Goal: Task Accomplishment & Management: Manage account settings

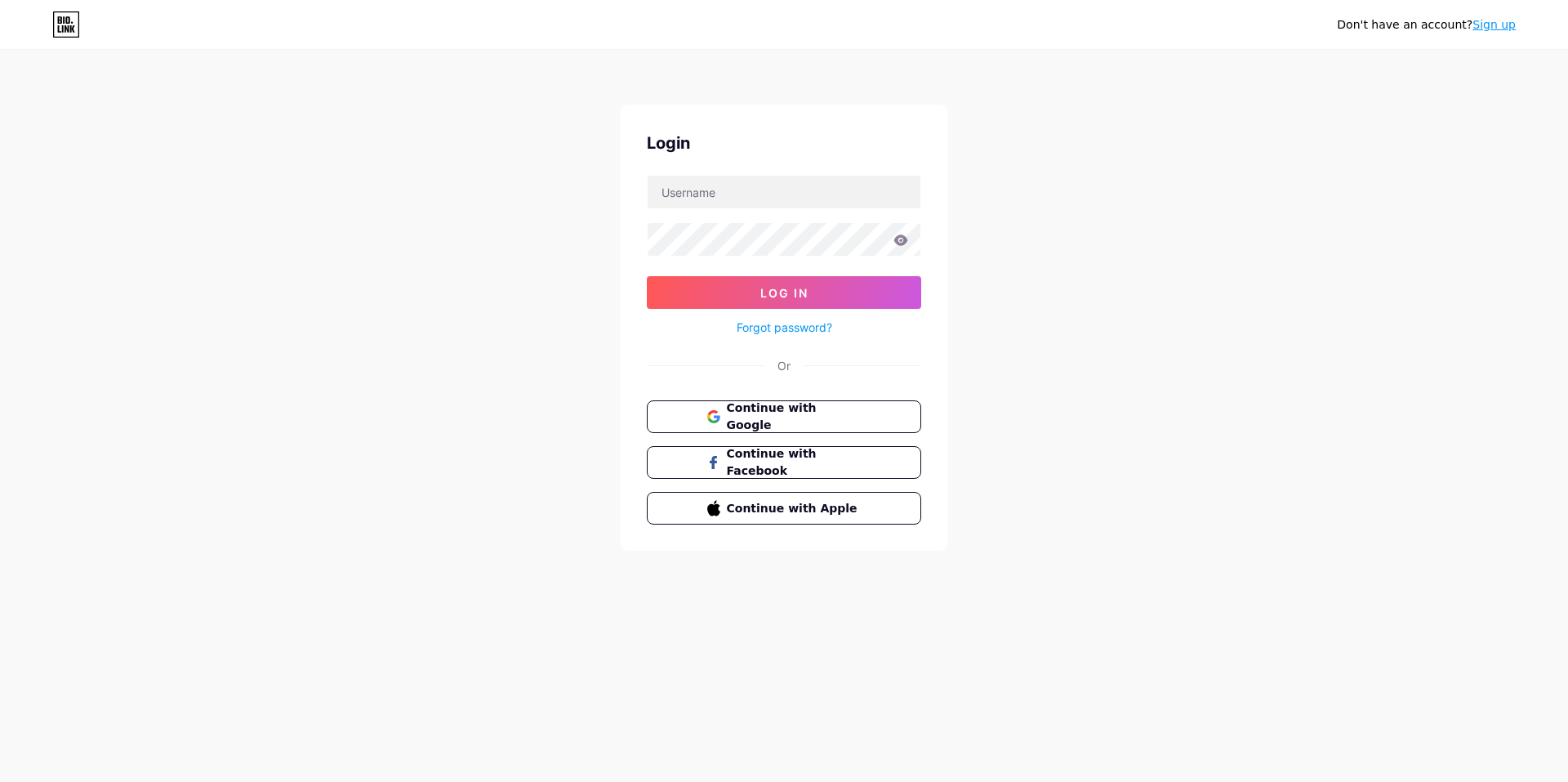
click at [729, 406] on button "Continue with Google" at bounding box center [784, 416] width 274 height 32
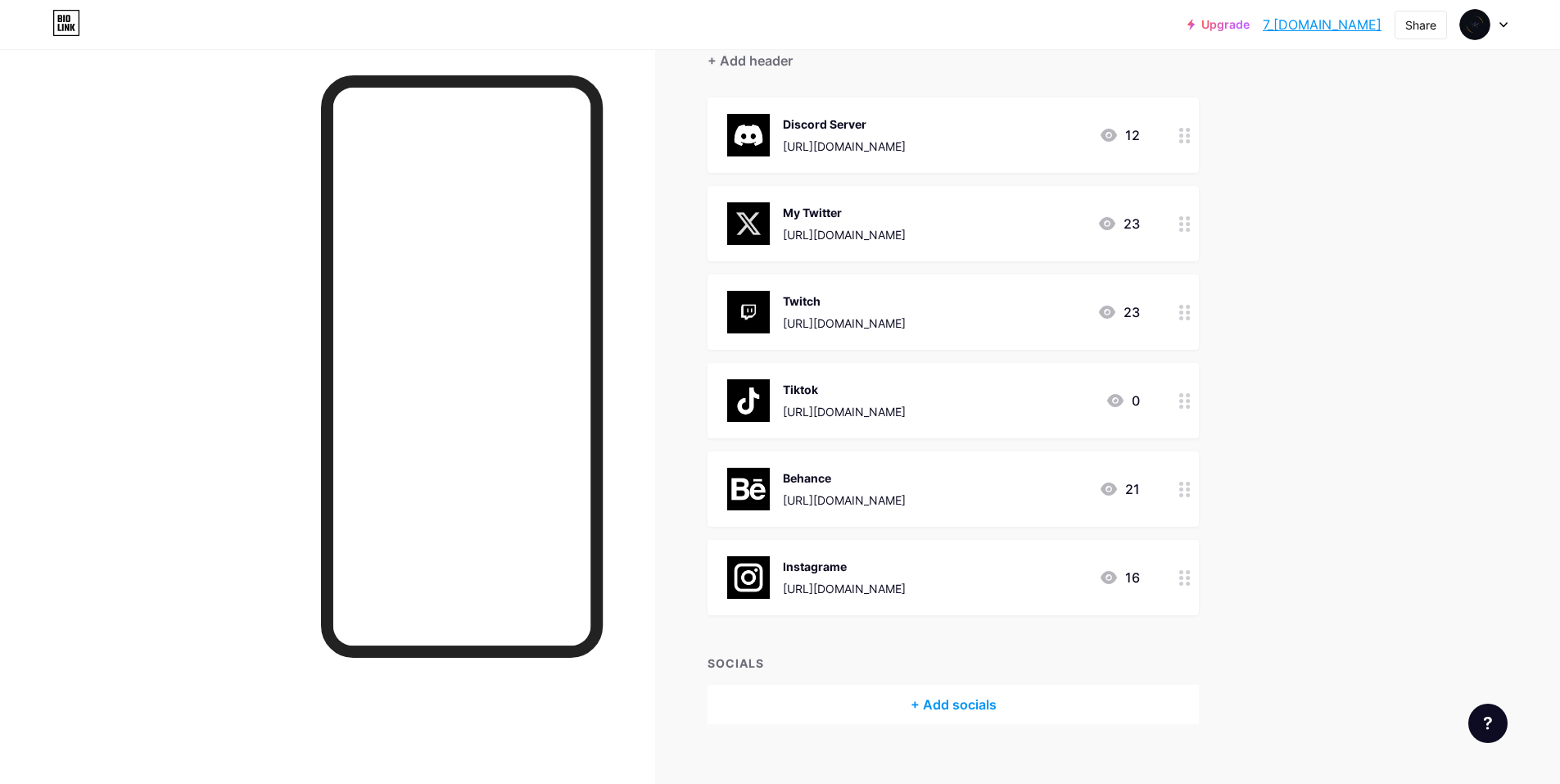
scroll to position [182, 0]
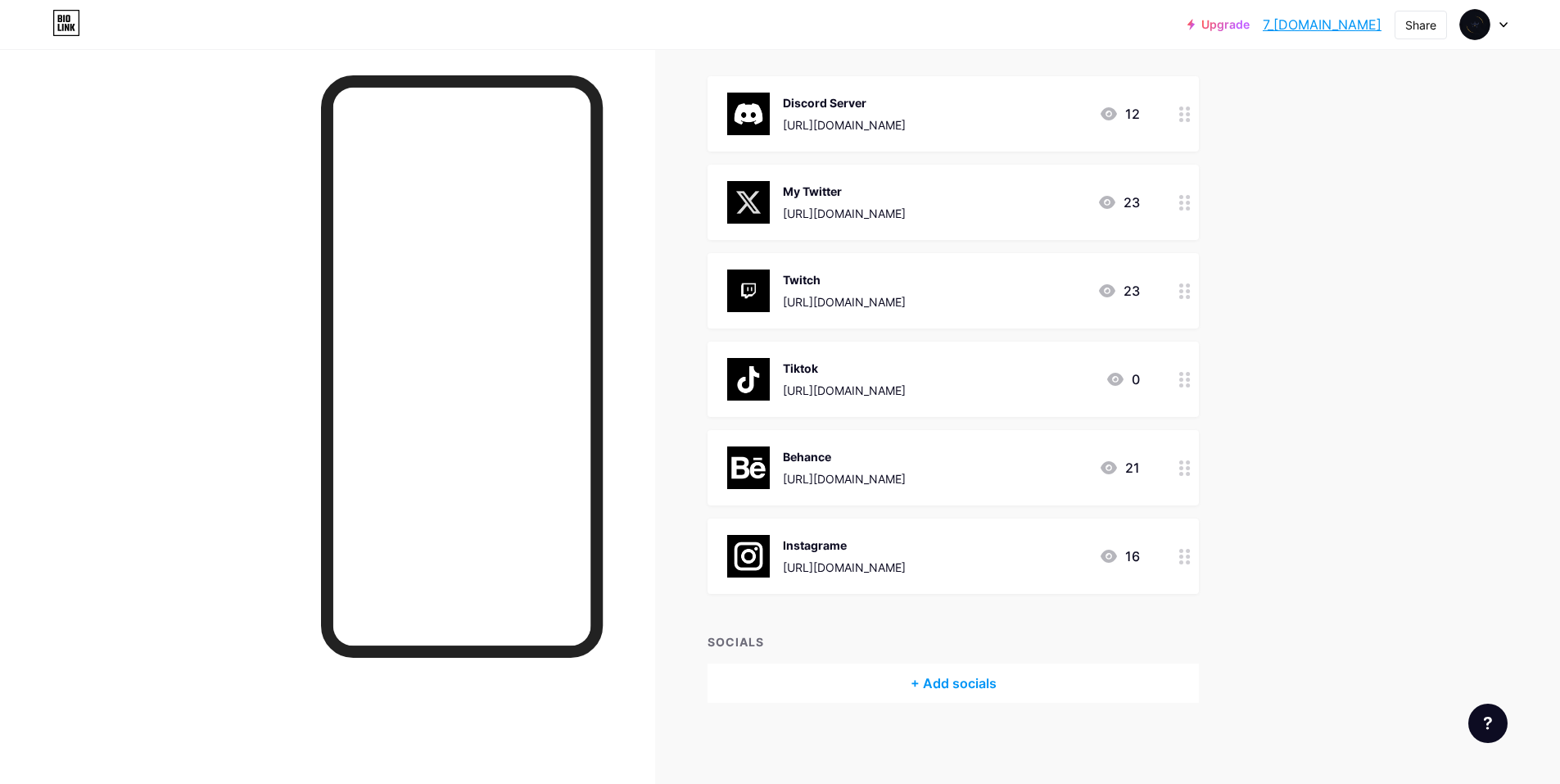
click at [1003, 471] on div "Behance https://www.behance.net/hanigamer 21" at bounding box center [934, 467] width 412 height 42
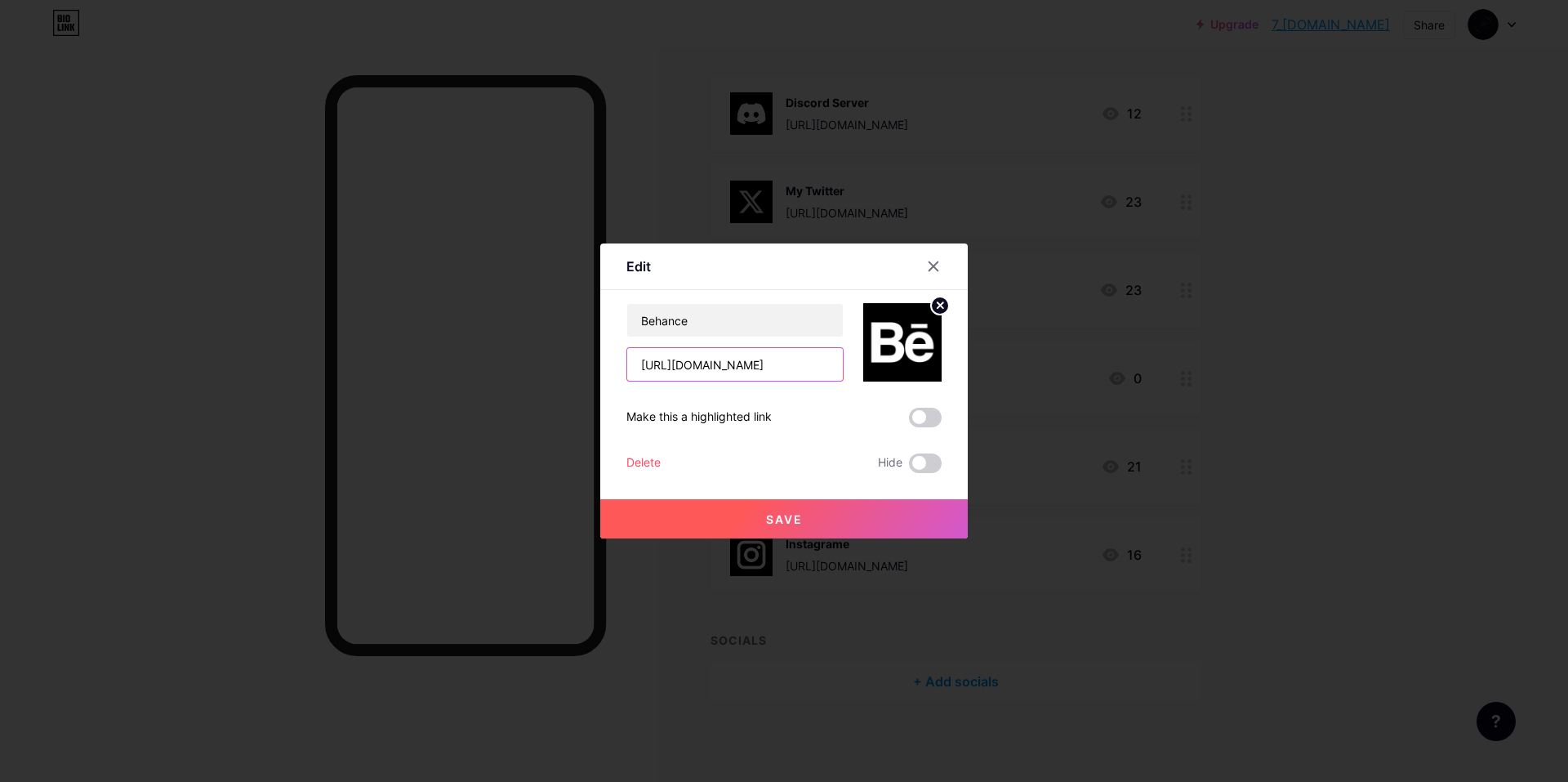
click at [738, 362] on input "https://www.behance.net/hanigamer" at bounding box center [735, 364] width 216 height 32
paste input "7KINGS"
type input "https://www.behance.net/7KINGS"
click at [744, 510] on button "Save" at bounding box center [784, 518] width 367 height 39
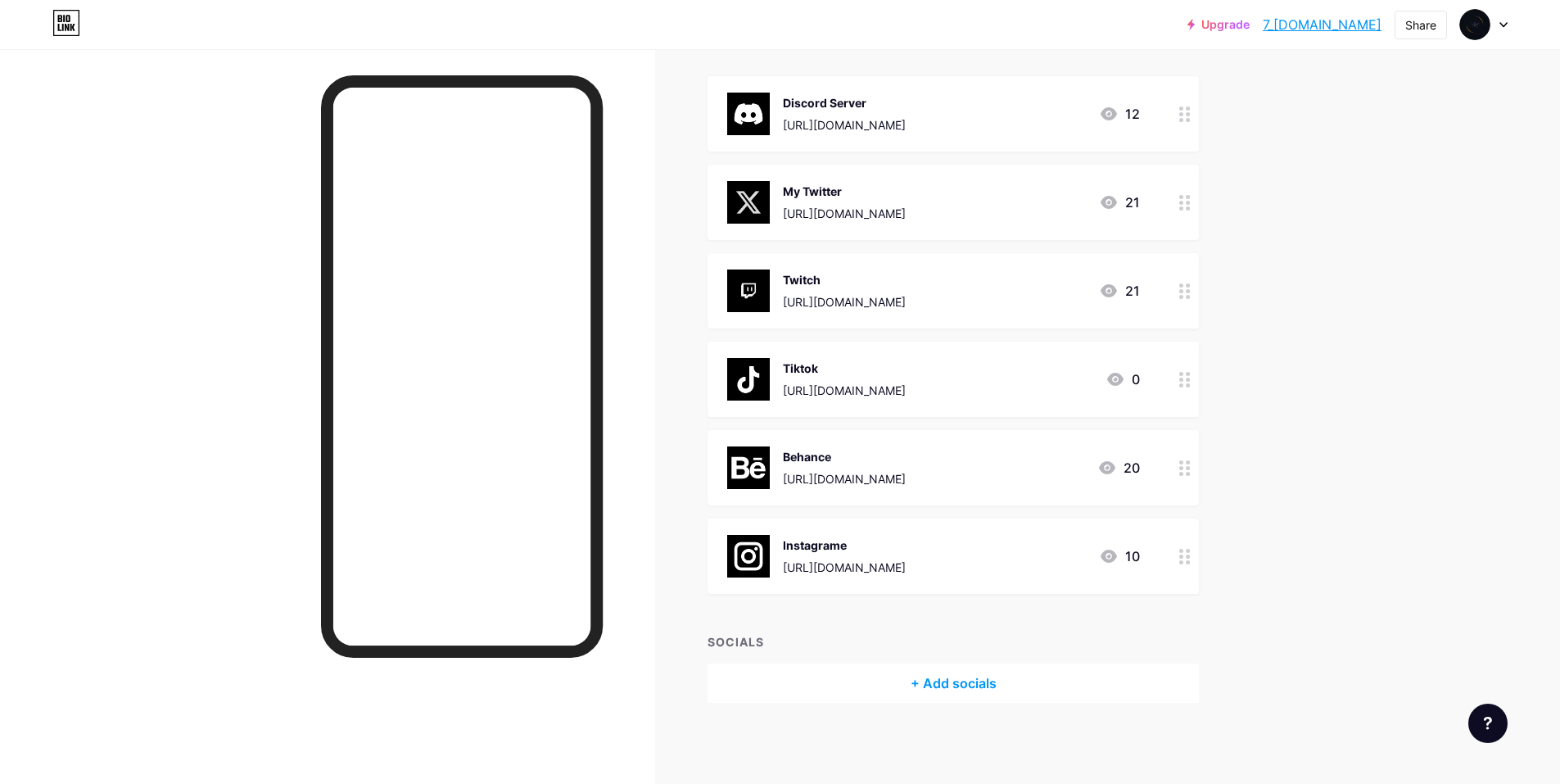
click at [906, 124] on div "https://discord.gg/7kings-store" at bounding box center [845, 125] width 123 height 17
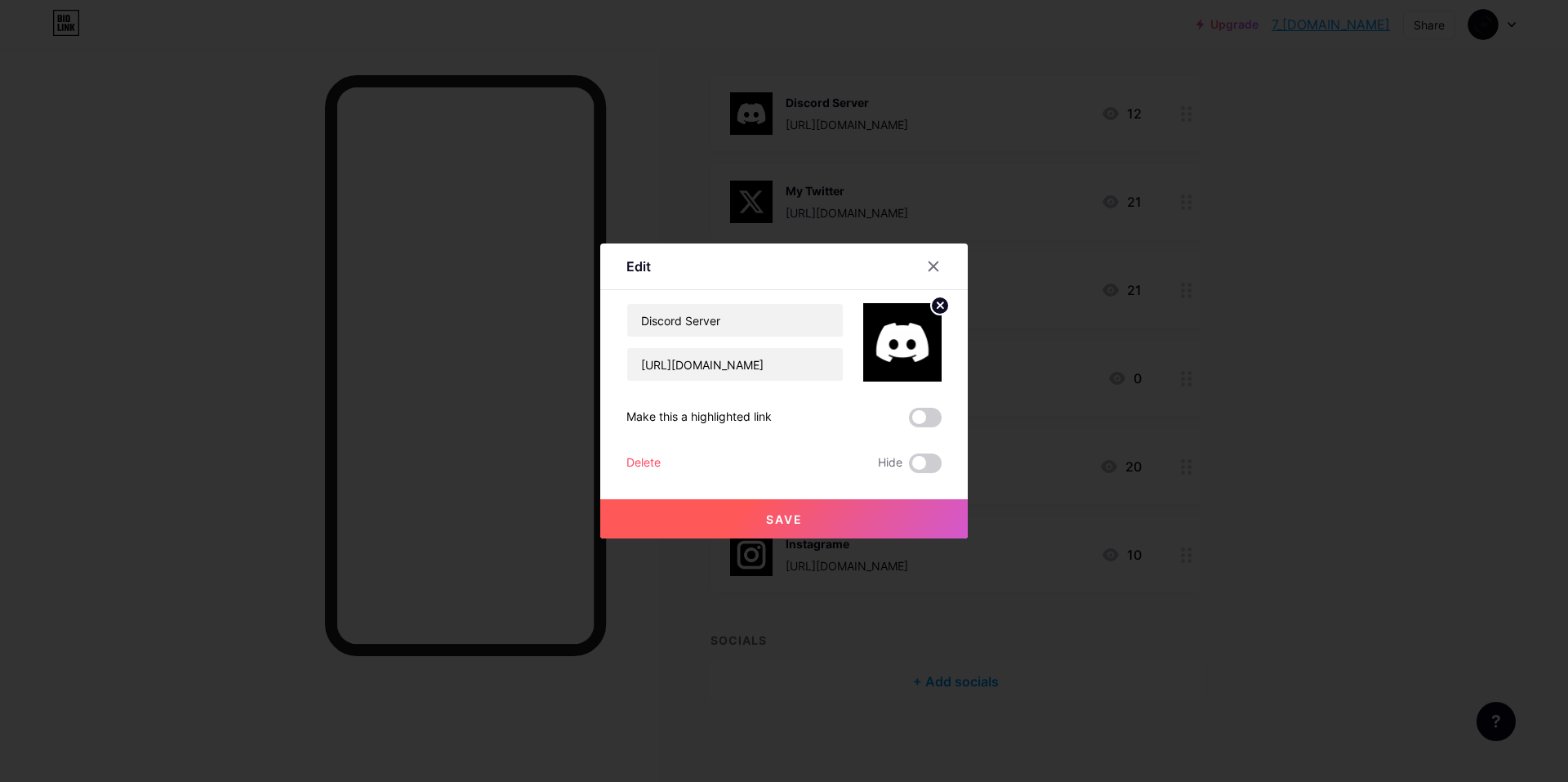
click at [795, 391] on div "Discord Server https://discord.gg/7kings-store Make this a highlighted link Del…" at bounding box center [784, 387] width 315 height 170
click at [795, 379] on input "https://discord.gg/7kings-store" at bounding box center [735, 364] width 216 height 32
paste input "com/invite/f11"
type input "https://discord.com/invite/f11"
click at [757, 517] on button "Save" at bounding box center [784, 518] width 367 height 39
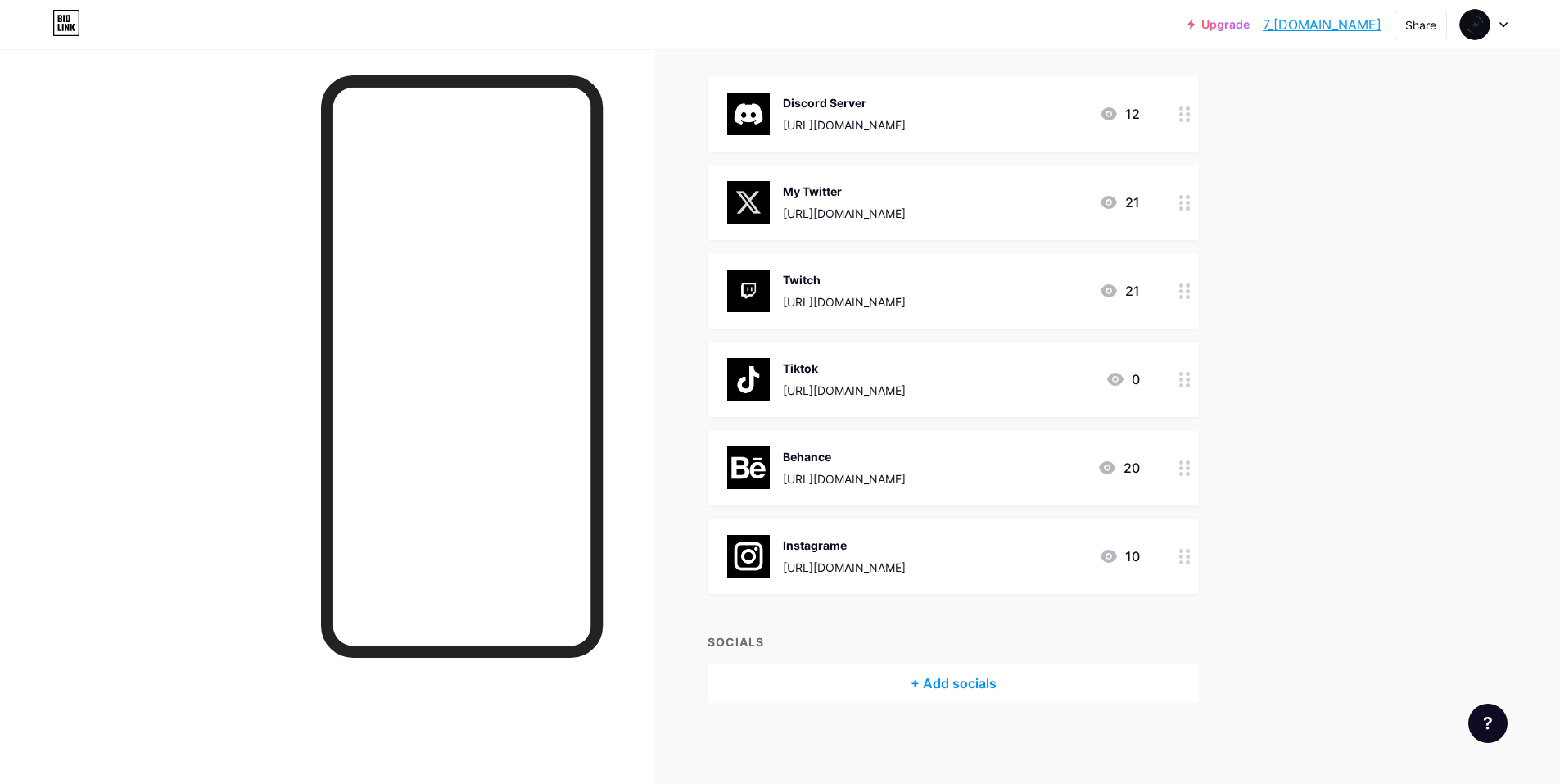
click at [957, 676] on div "+ Add socials" at bounding box center [953, 683] width 491 height 39
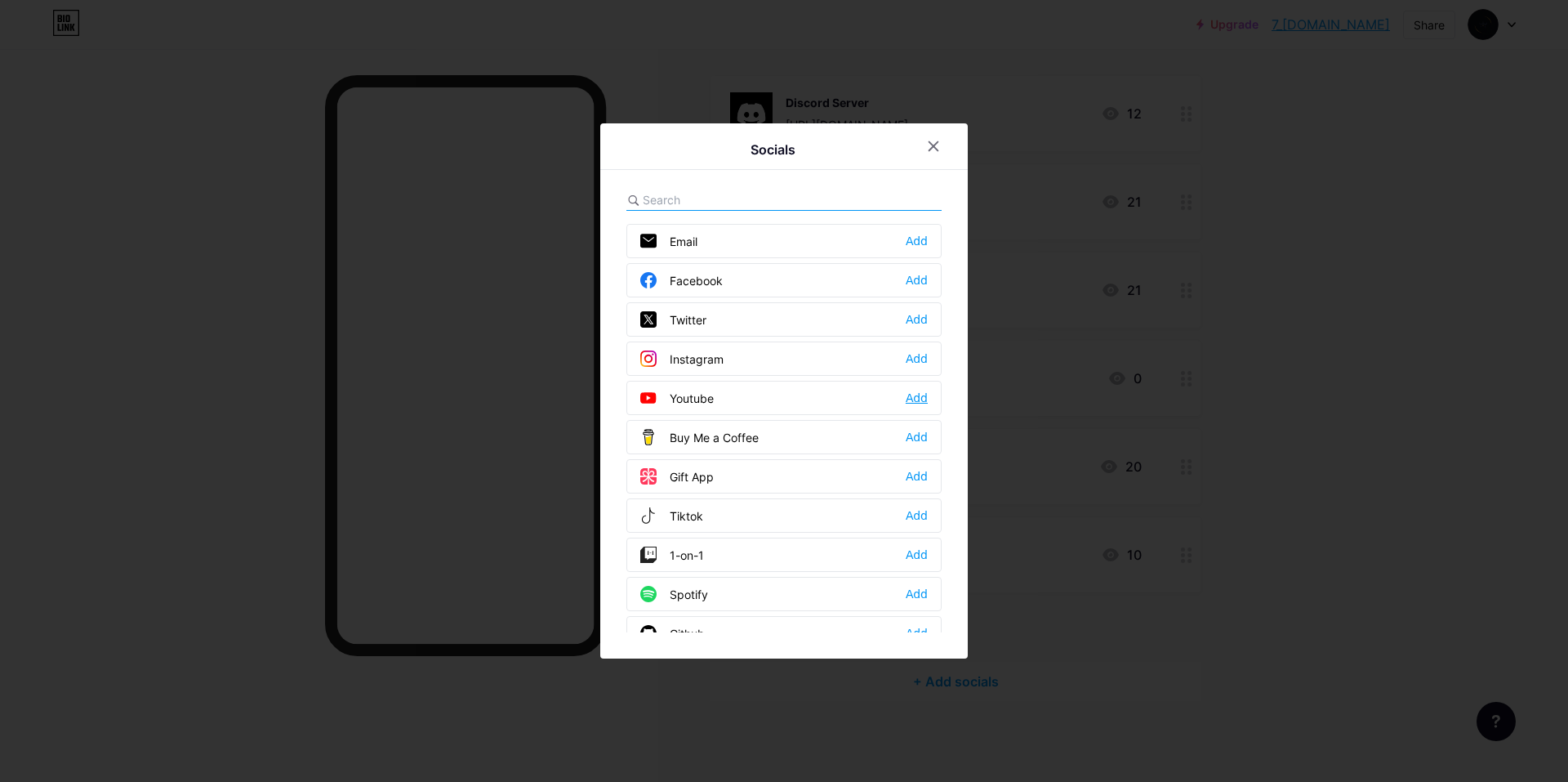
click at [915, 399] on div "Add" at bounding box center [916, 398] width 22 height 17
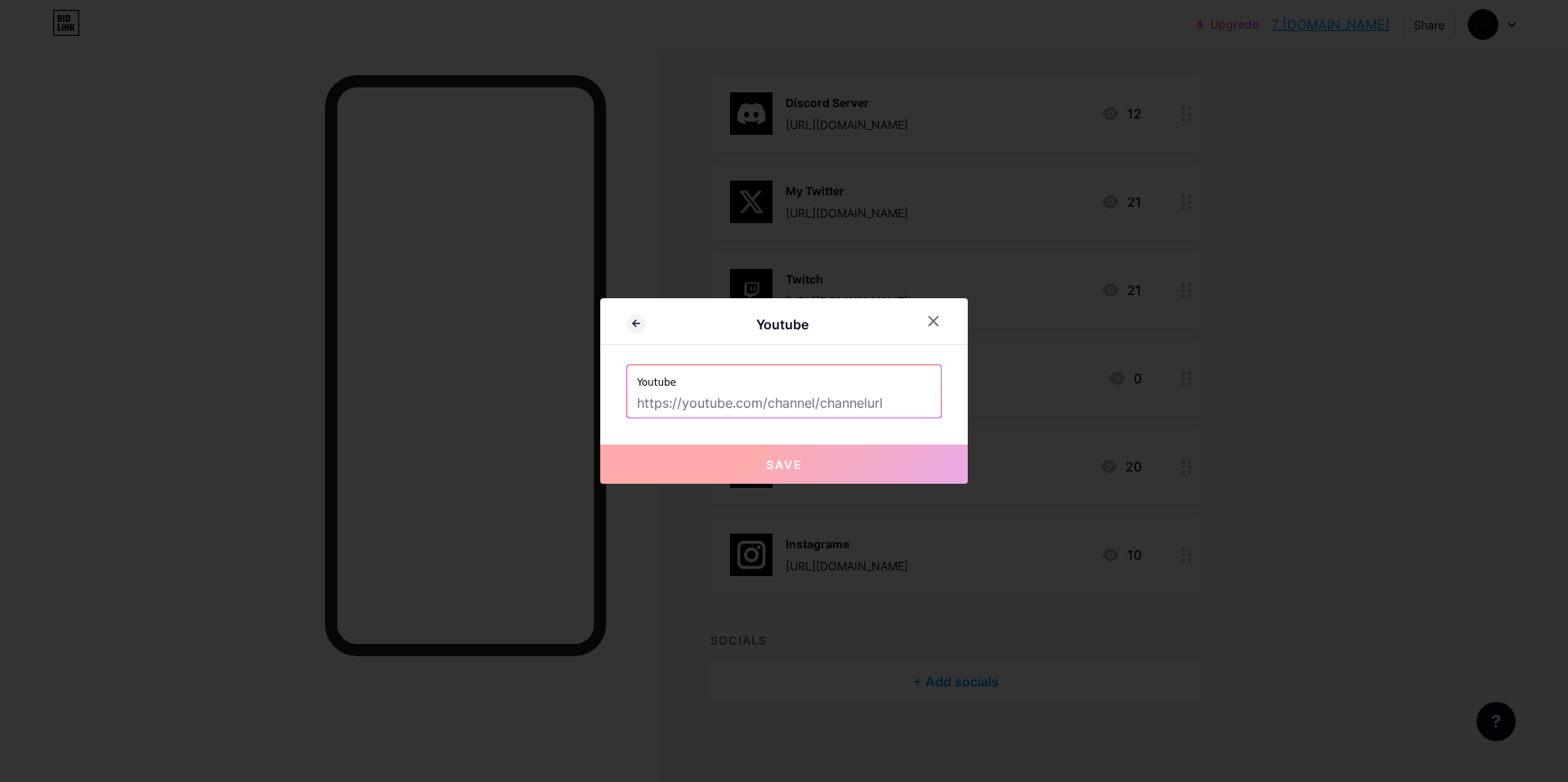
click at [735, 411] on input "text" at bounding box center [784, 403] width 294 height 27
paste input "https://x.com/7KINGS_0"
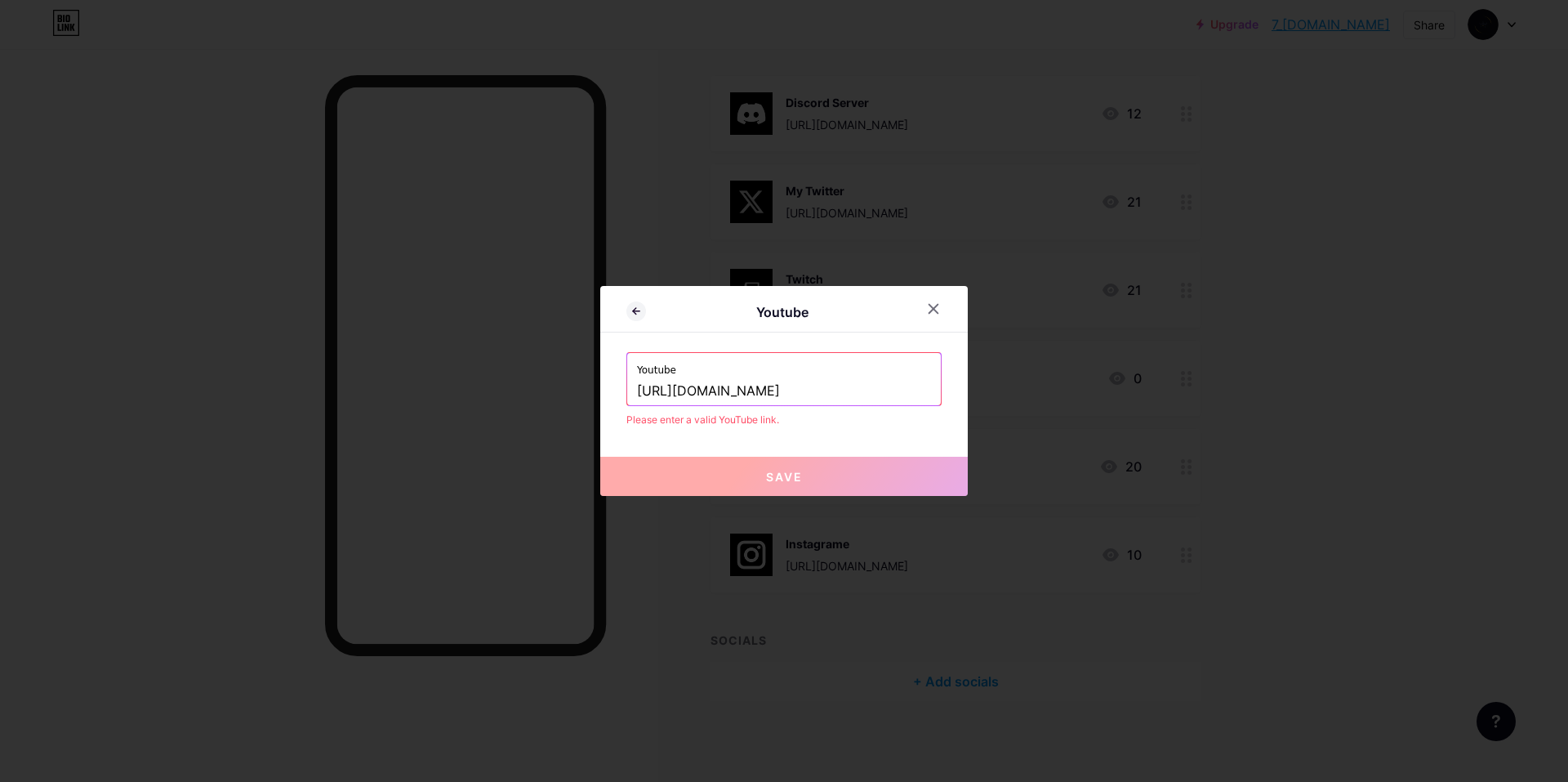
click at [713, 391] on input "https://x.com/7KINGS_0" at bounding box center [784, 391] width 294 height 27
paste input "www.youtube.com/@"
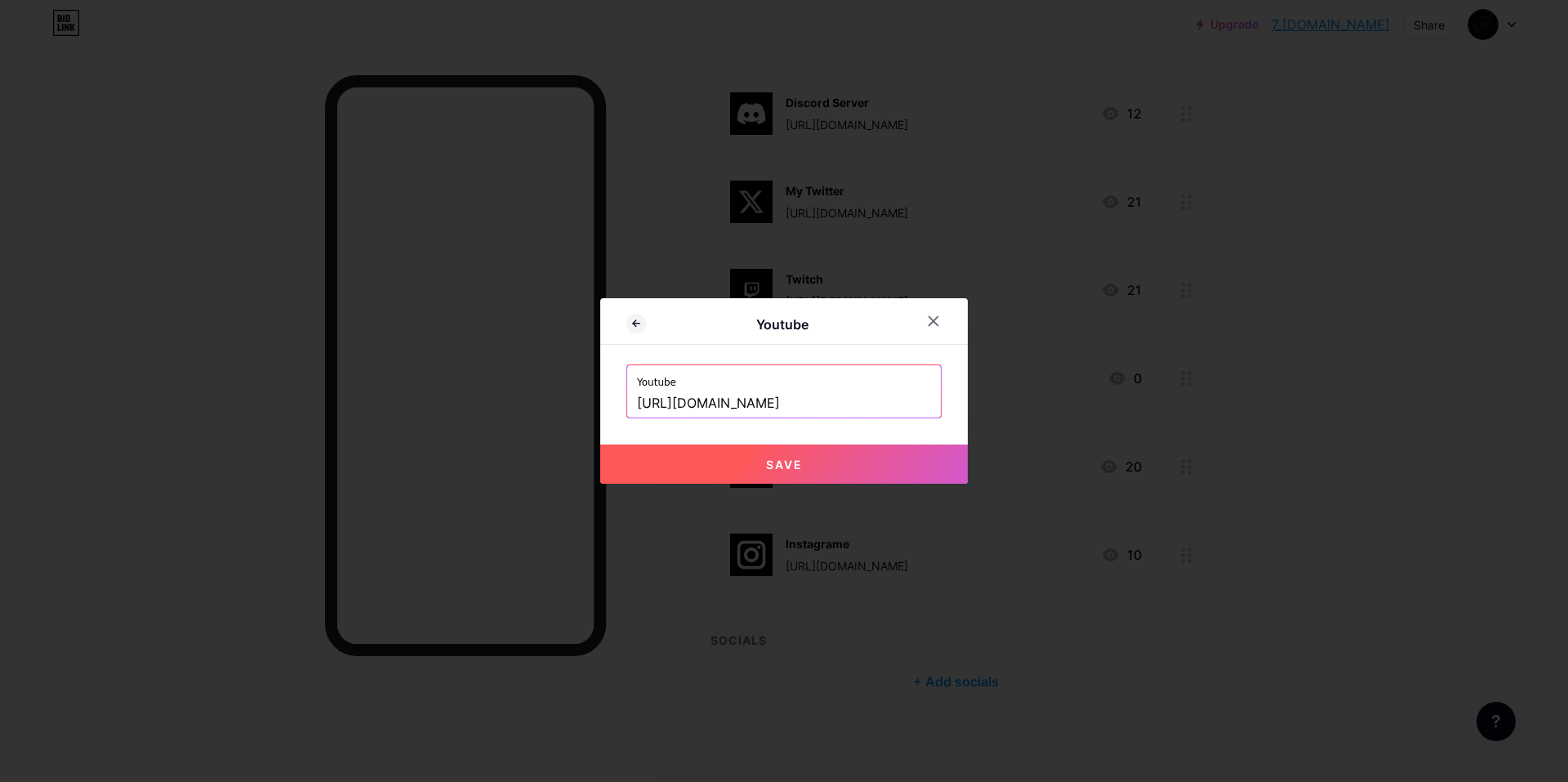
type input "https://www.youtube.com/@7KINGS_0"
click at [762, 477] on button "Save" at bounding box center [784, 464] width 367 height 39
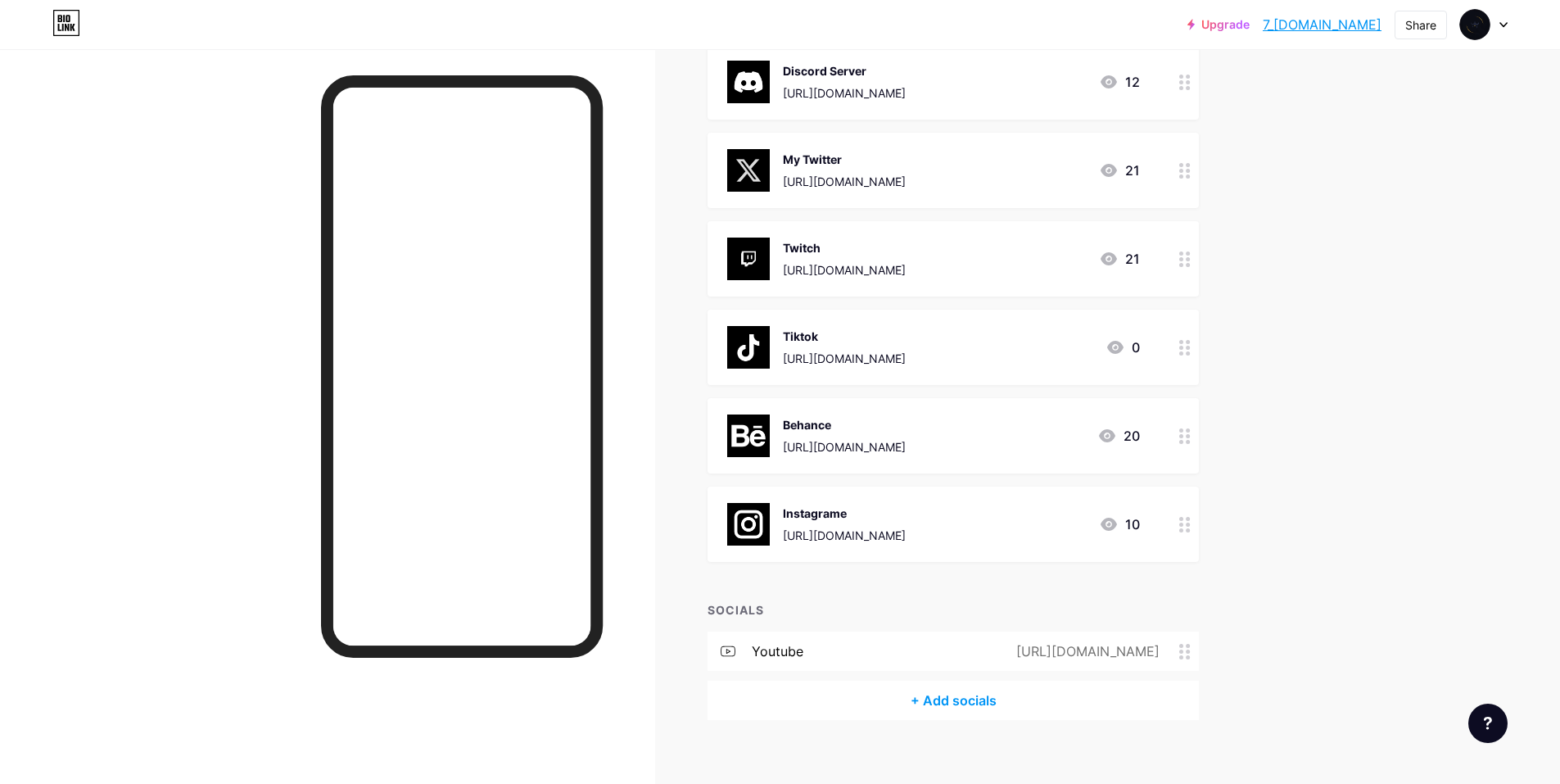
scroll to position [231, 0]
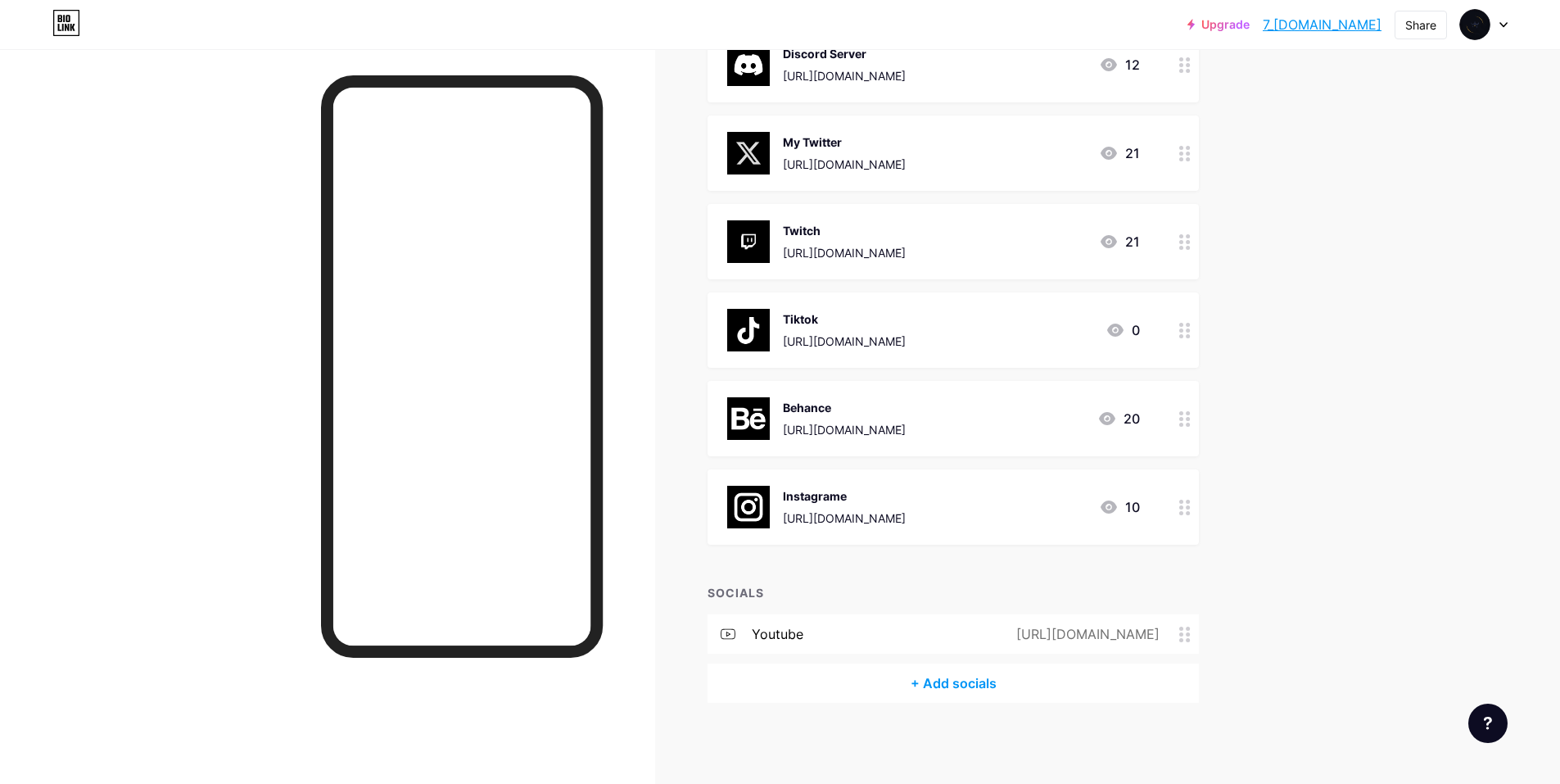
click at [909, 645] on div "youtube https://www.youtube.com/@7KINGS_0" at bounding box center [953, 634] width 491 height 39
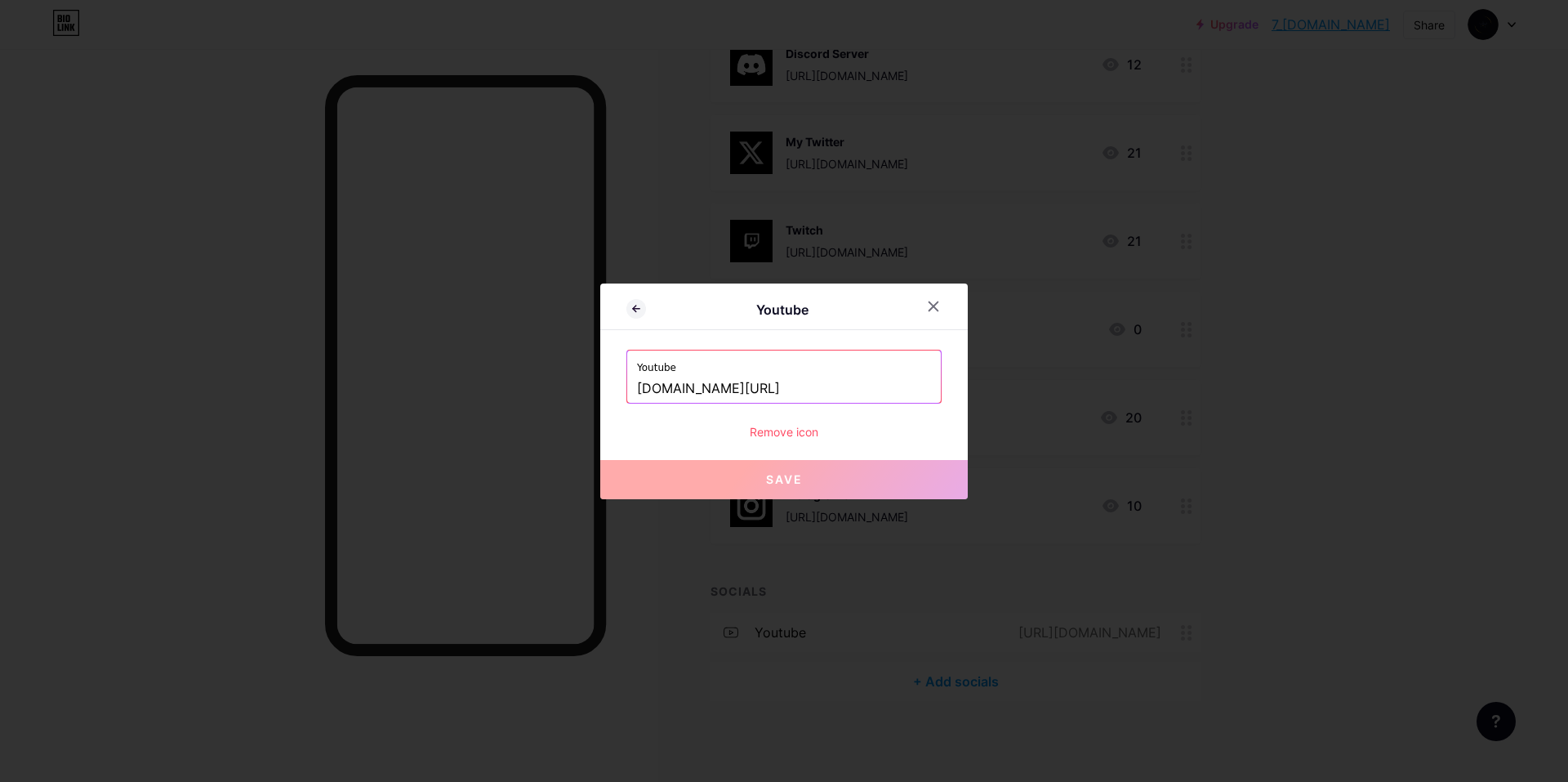
click at [1046, 621] on div at bounding box center [784, 391] width 1568 height 782
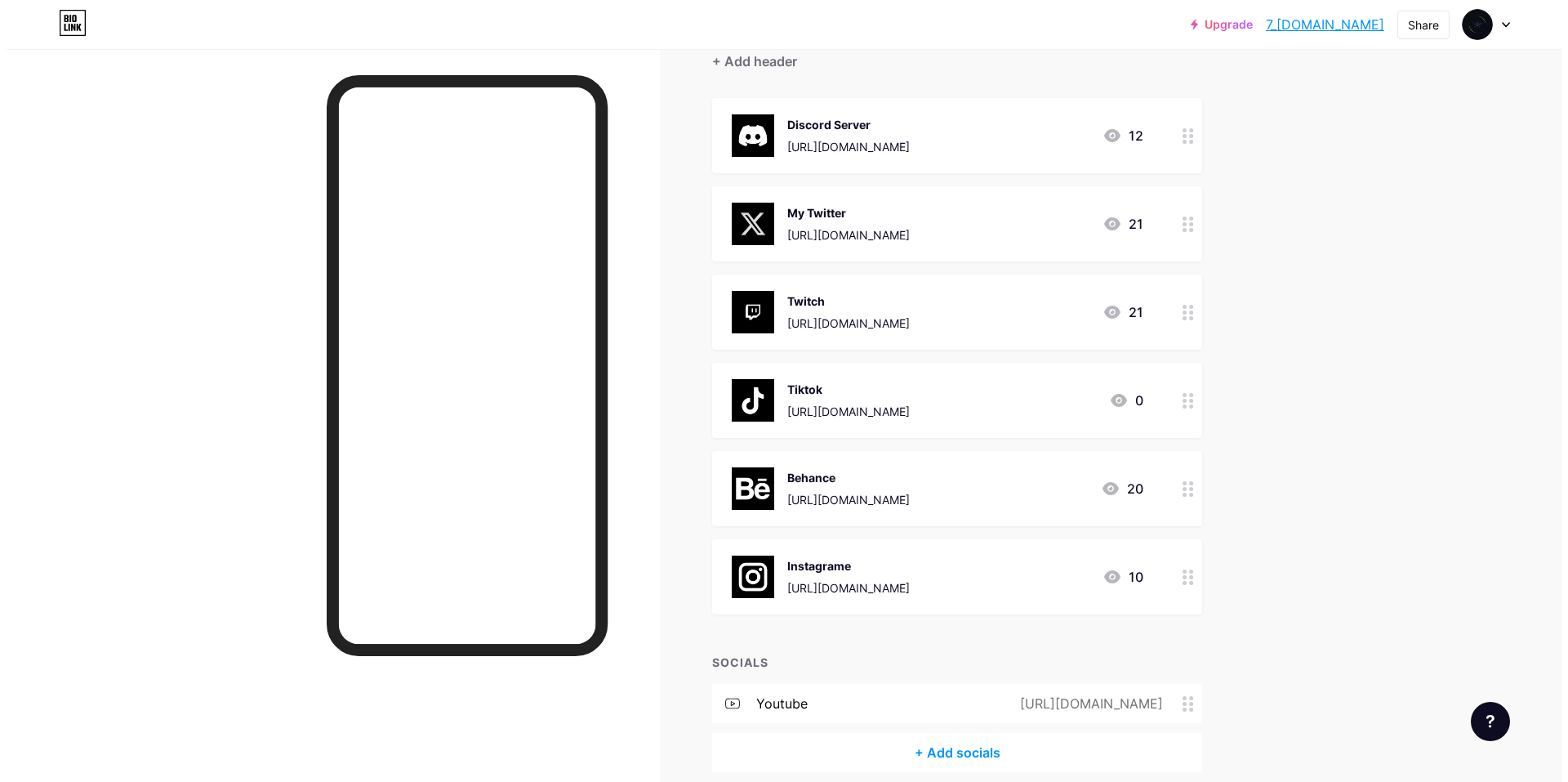
scroll to position [0, 0]
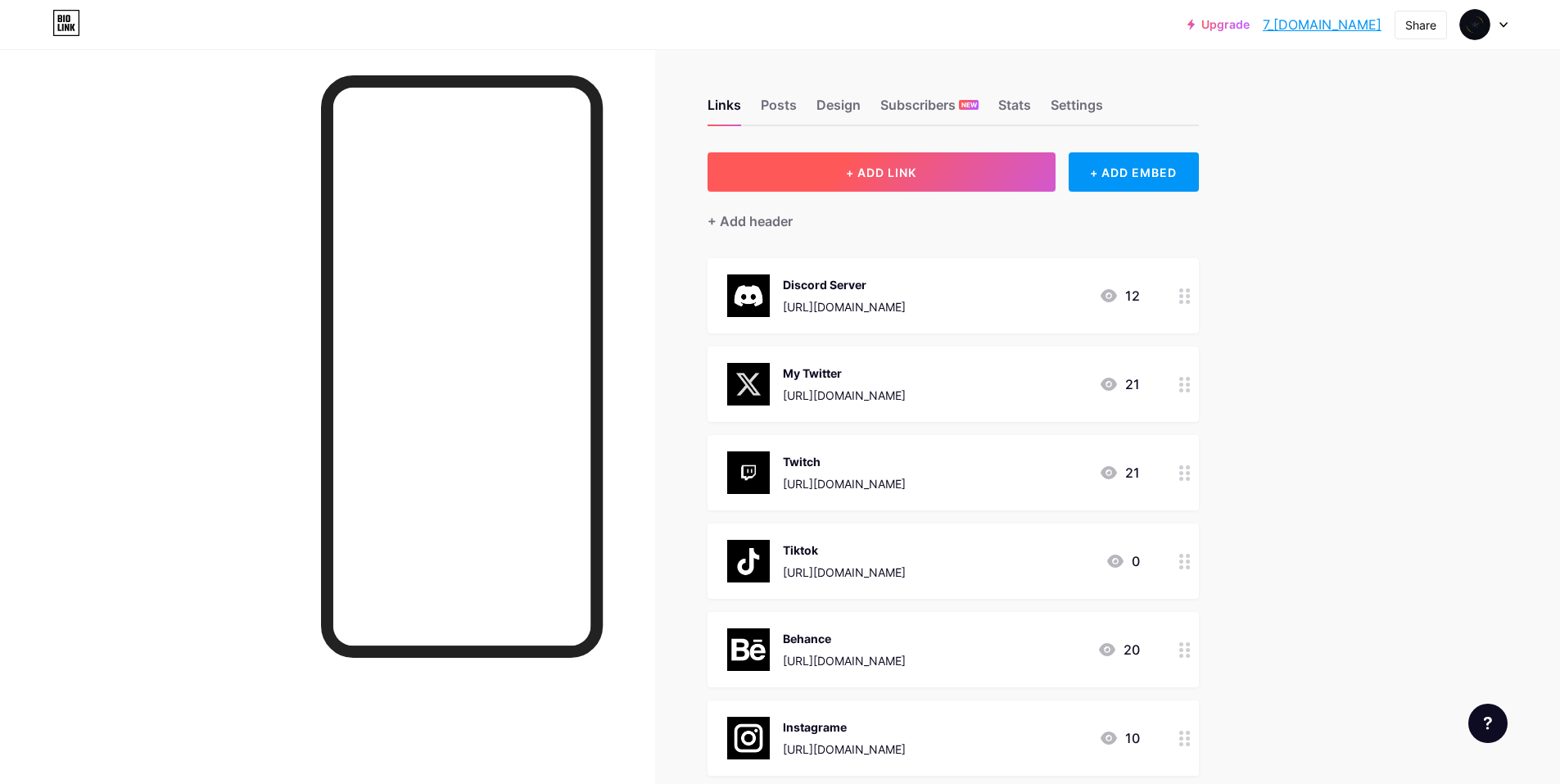
click at [857, 172] on span "+ ADD LINK" at bounding box center [881, 172] width 71 height 14
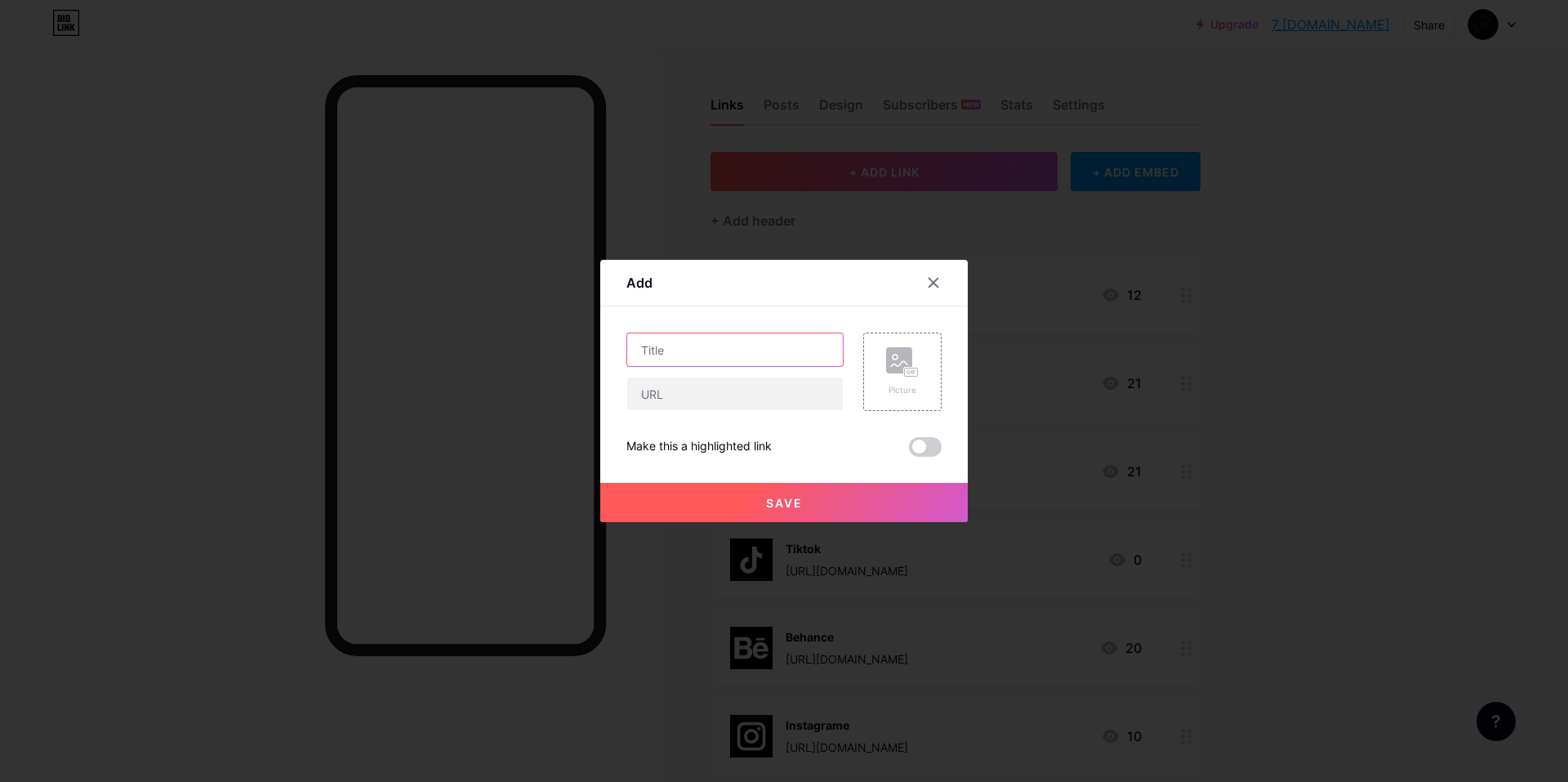
click at [745, 357] on input "text" at bounding box center [735, 349] width 216 height 32
click at [889, 381] on div "Picture" at bounding box center [902, 372] width 32 height 49
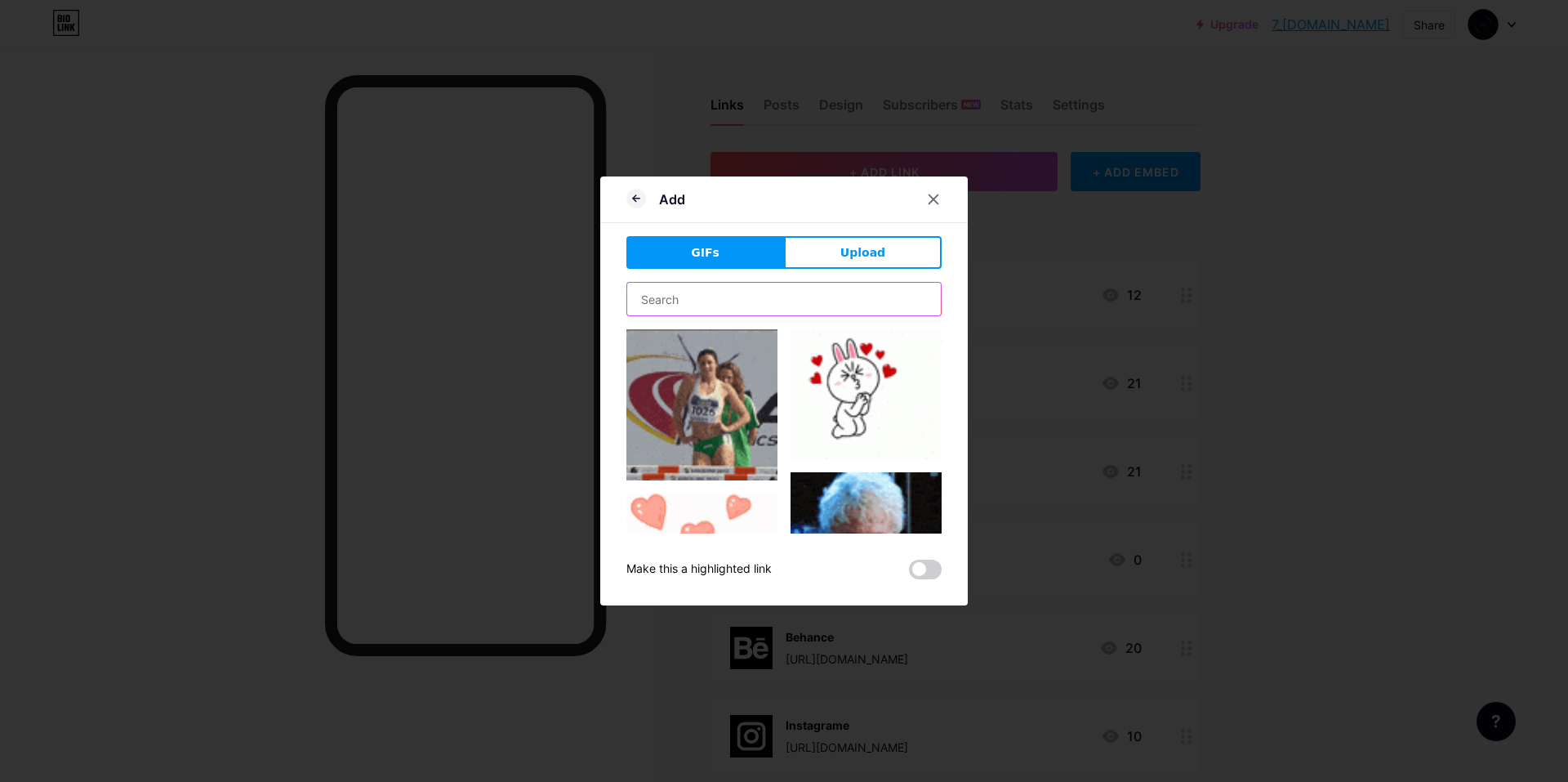
click at [776, 298] on input "text" at bounding box center [784, 299] width 313 height 32
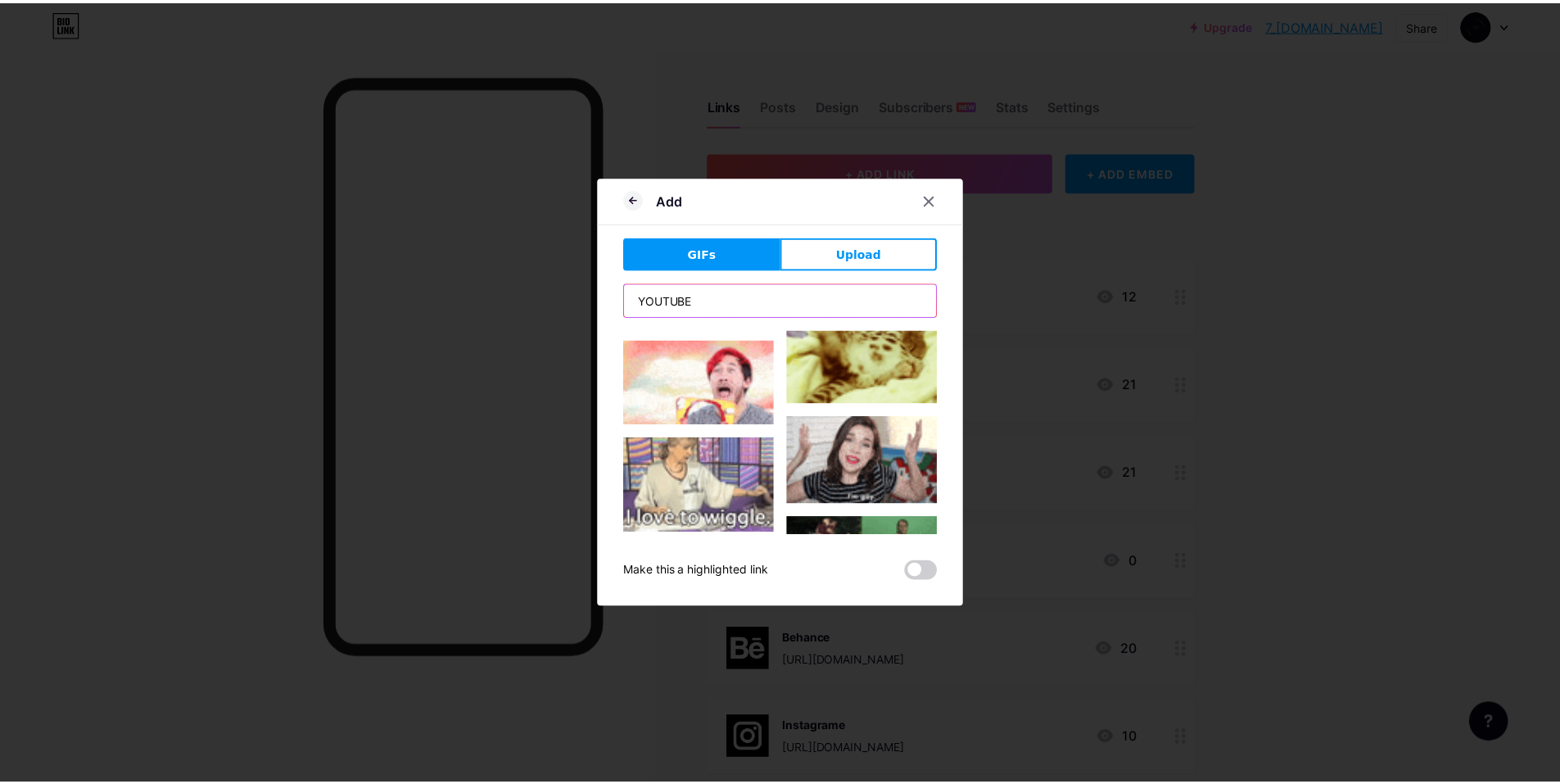
scroll to position [1409, 0]
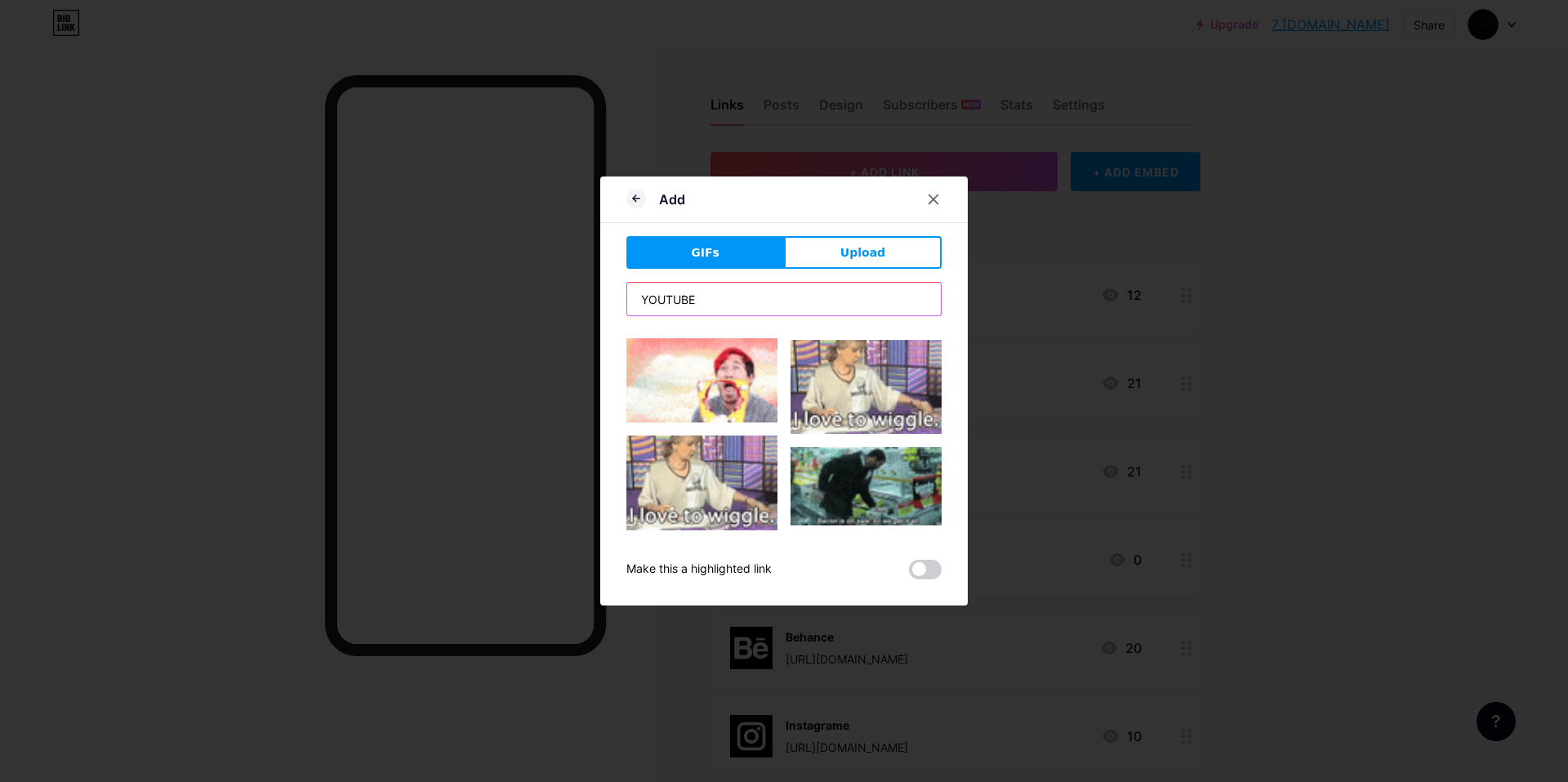
type input "YOUTUBE"
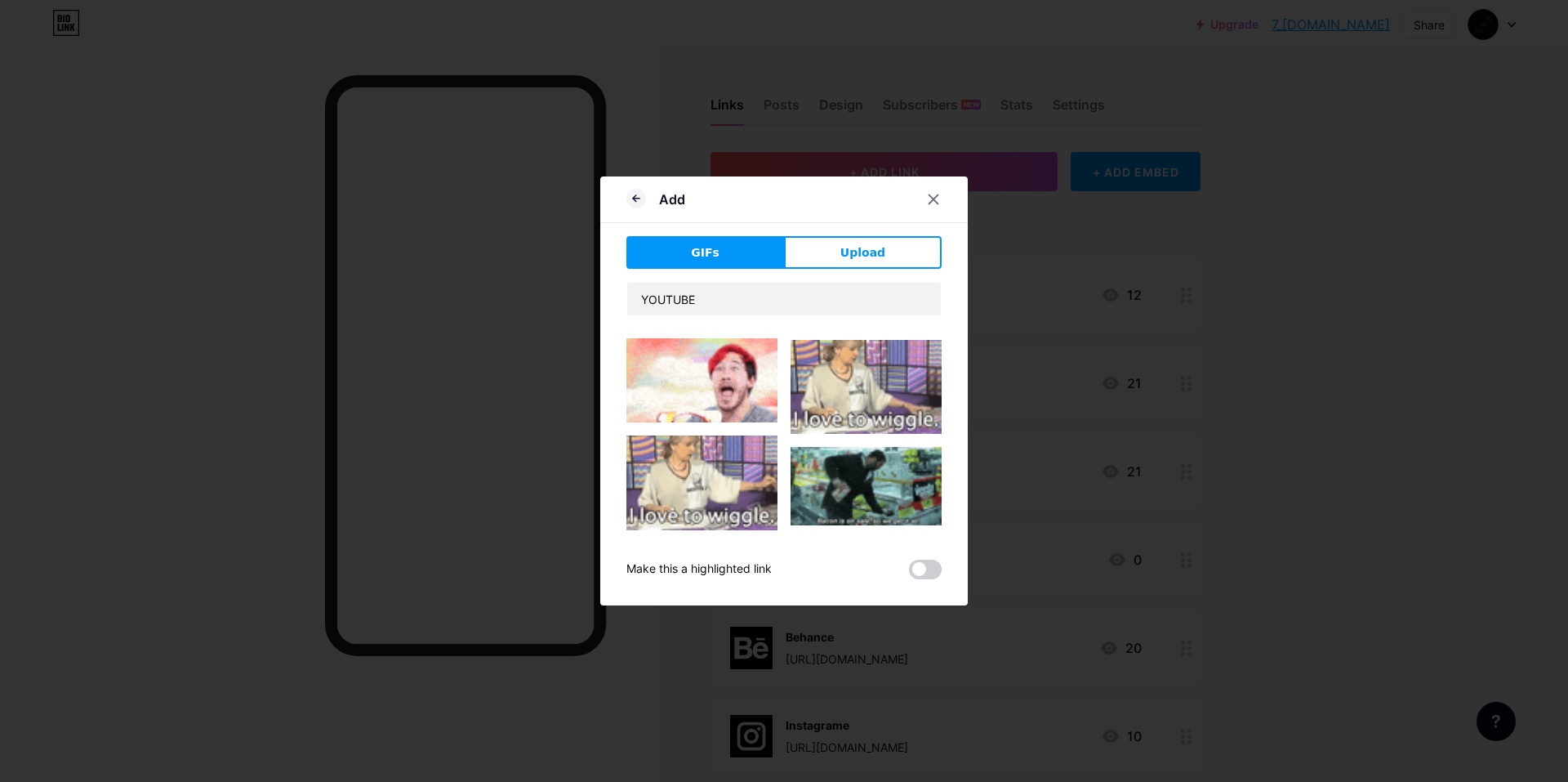
click at [1045, 365] on div at bounding box center [784, 391] width 1568 height 782
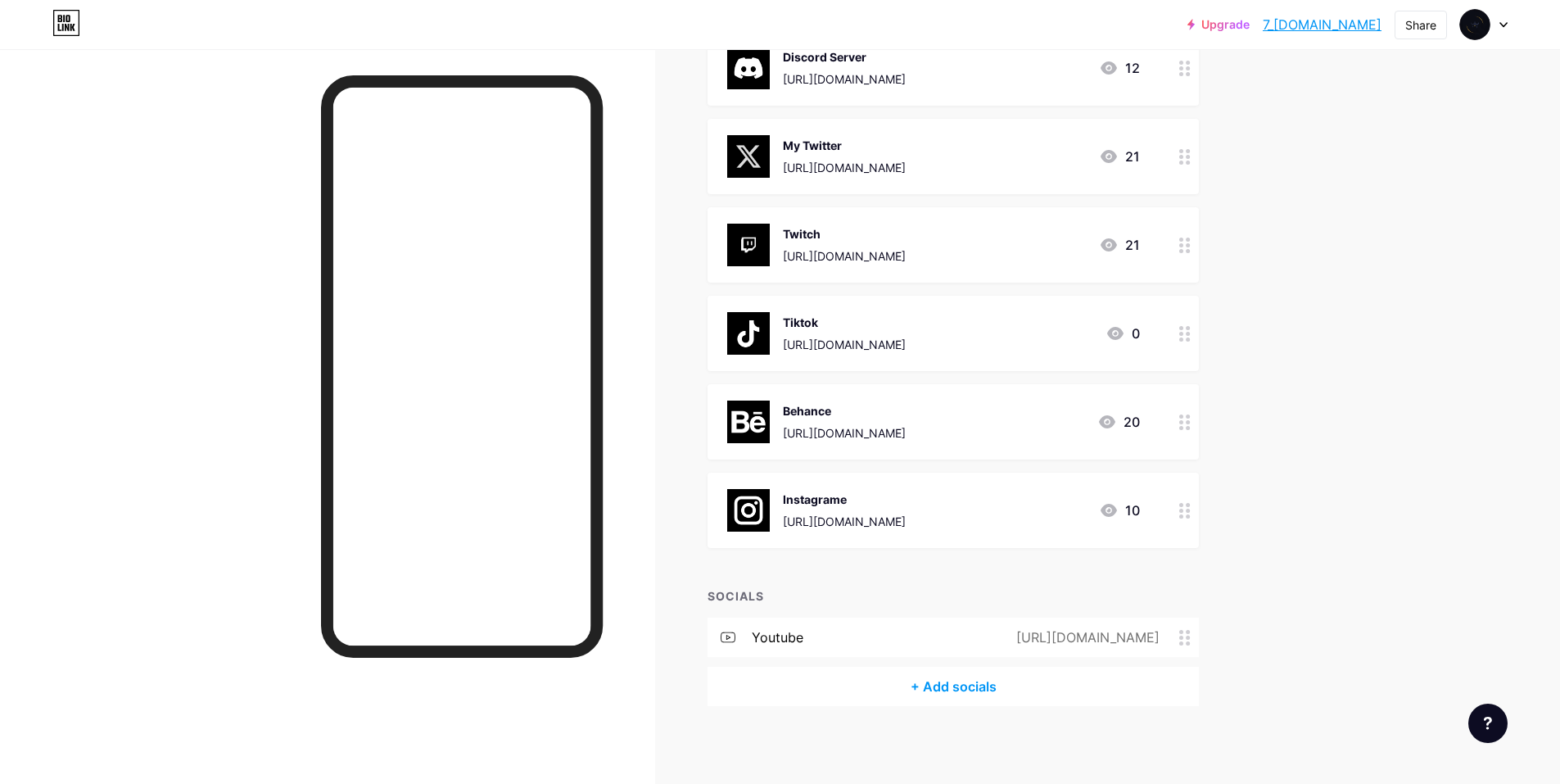
scroll to position [231, 0]
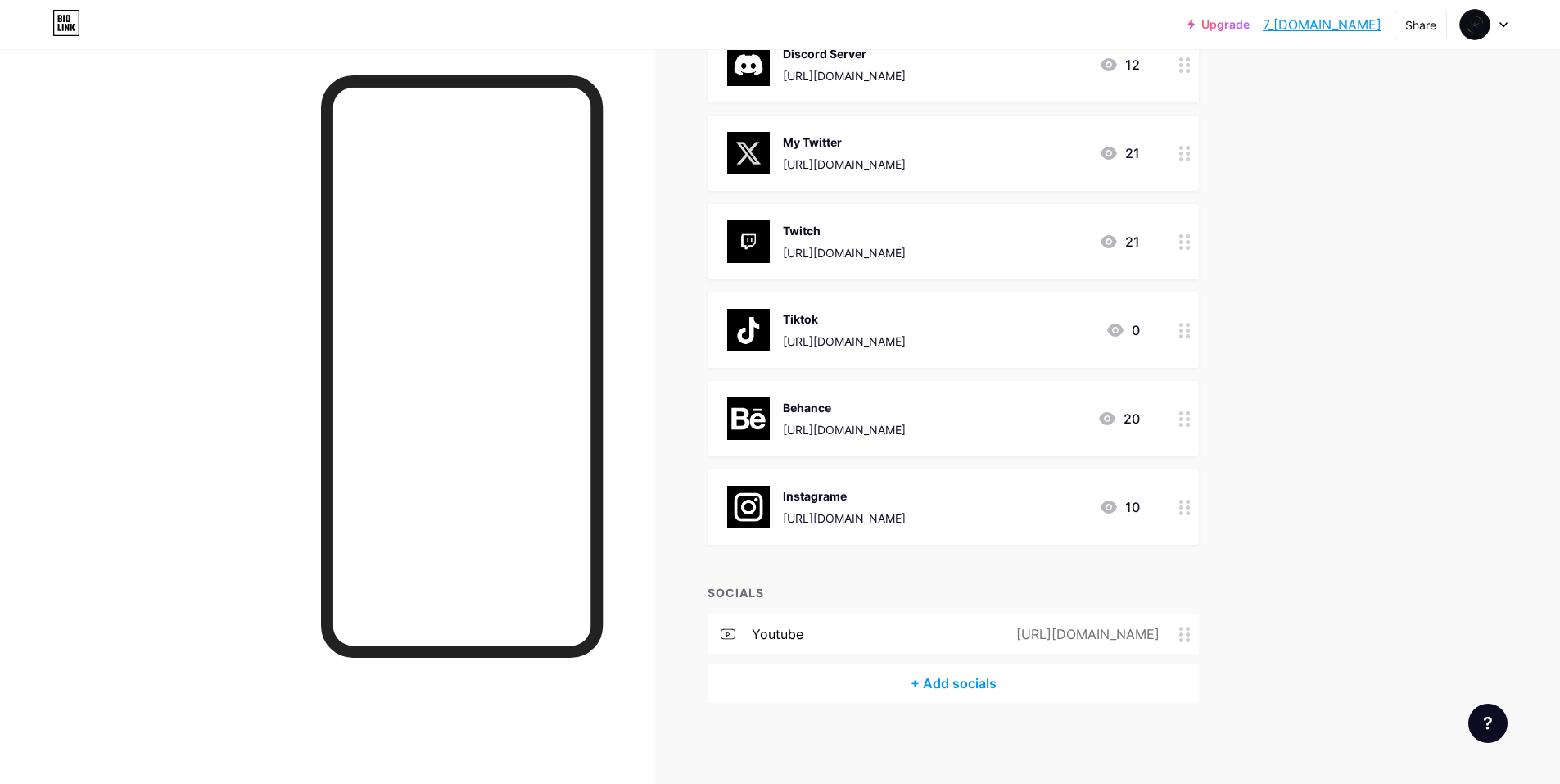
click at [802, 635] on div "youtube" at bounding box center [778, 634] width 52 height 20
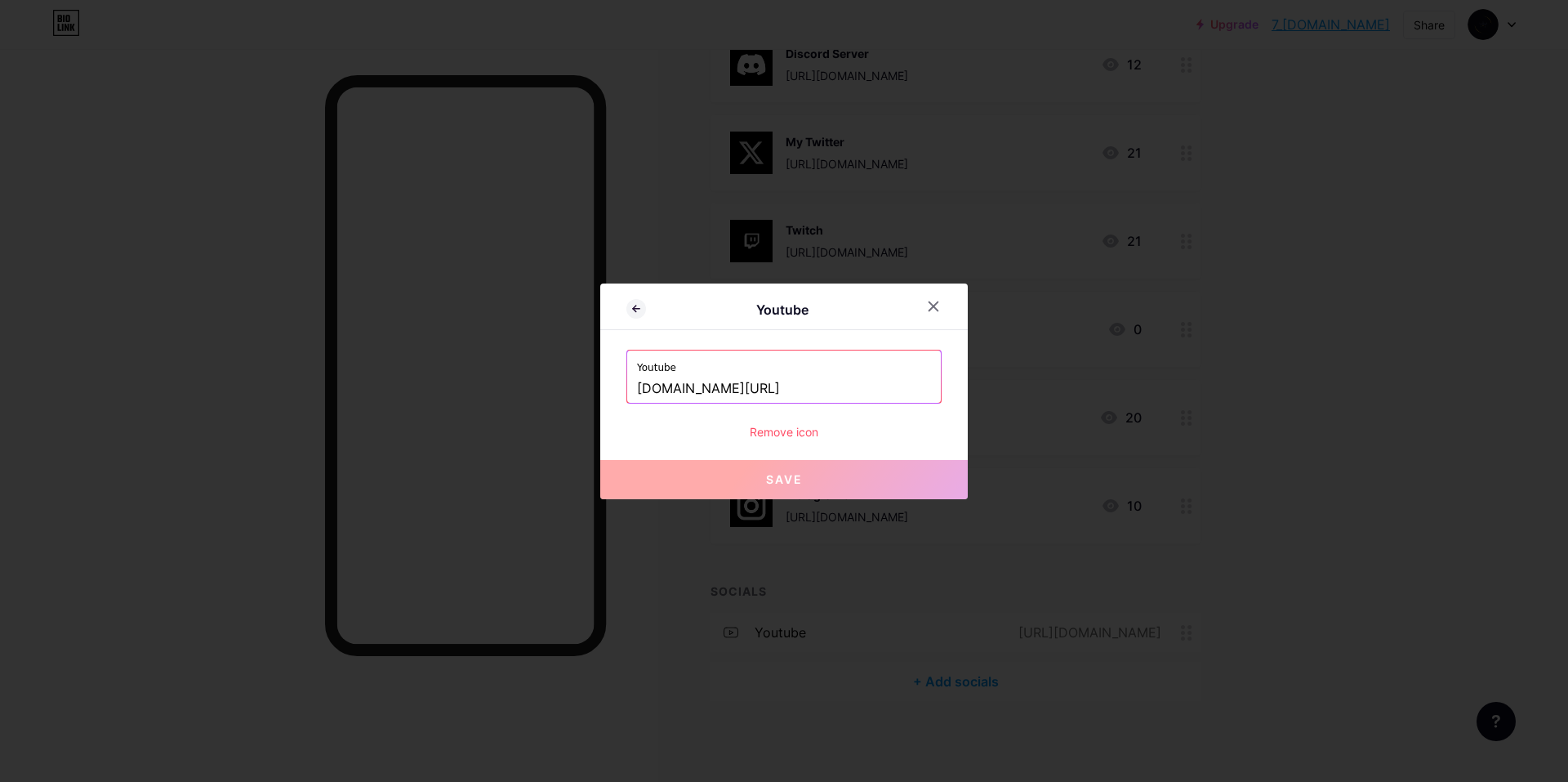
click at [839, 381] on input "www.youtube.com/@7KINGS_0" at bounding box center [784, 388] width 294 height 27
click at [646, 313] on div "Youtube" at bounding box center [782, 309] width 273 height 20
click at [799, 430] on div "Remove icon" at bounding box center [784, 431] width 315 height 17
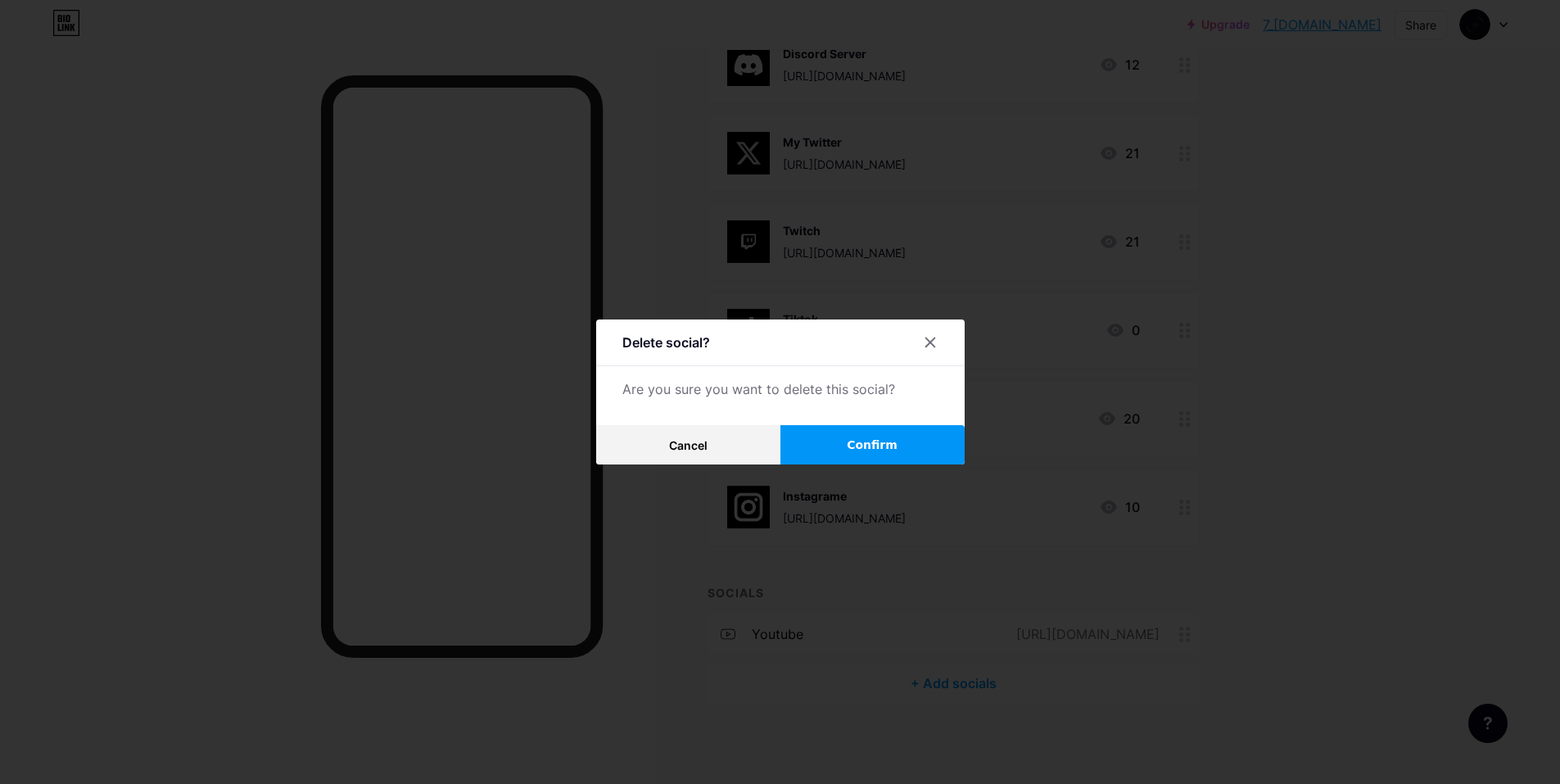
click at [827, 440] on button "Confirm" at bounding box center [873, 444] width 185 height 39
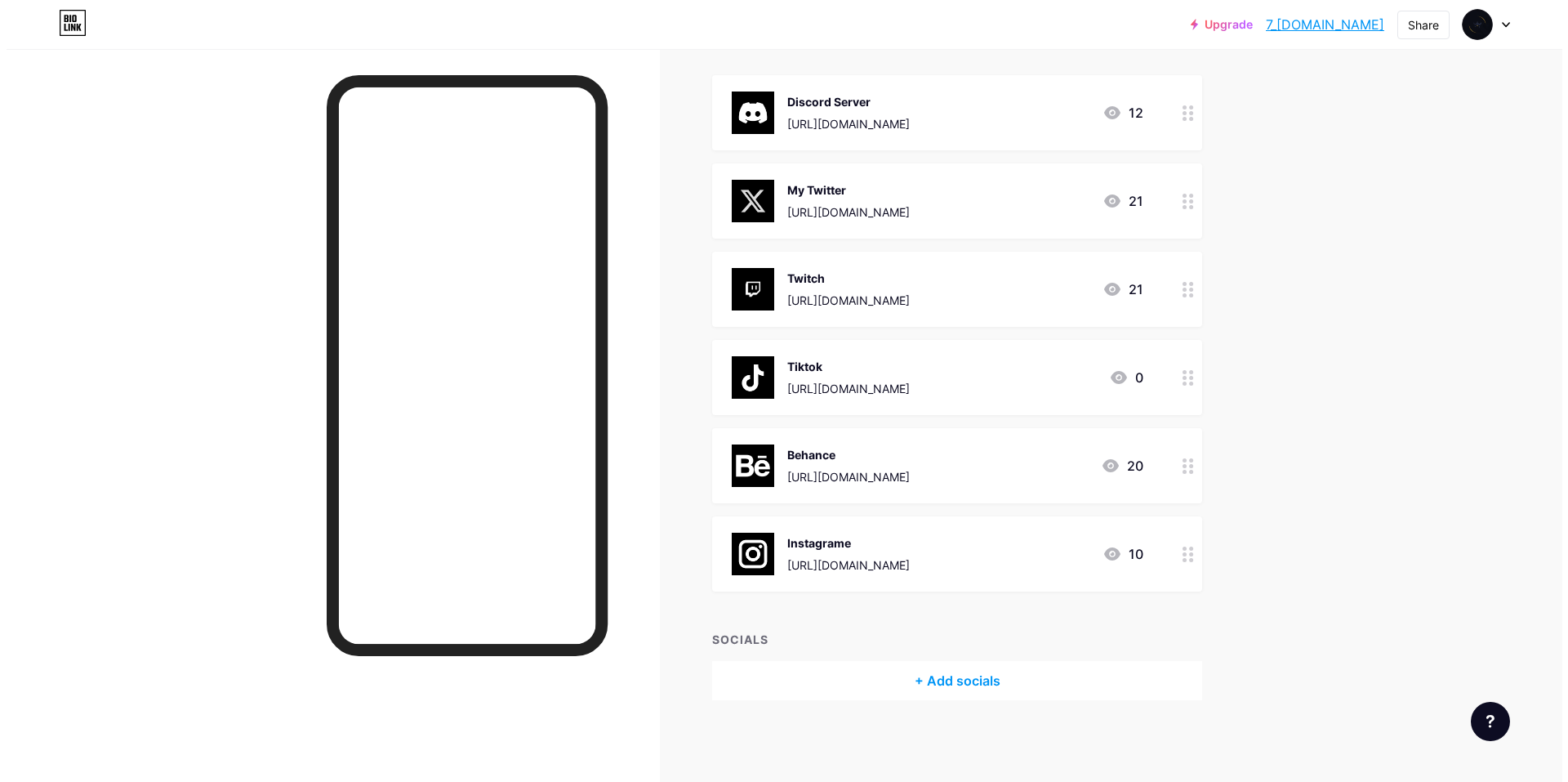
scroll to position [182, 0]
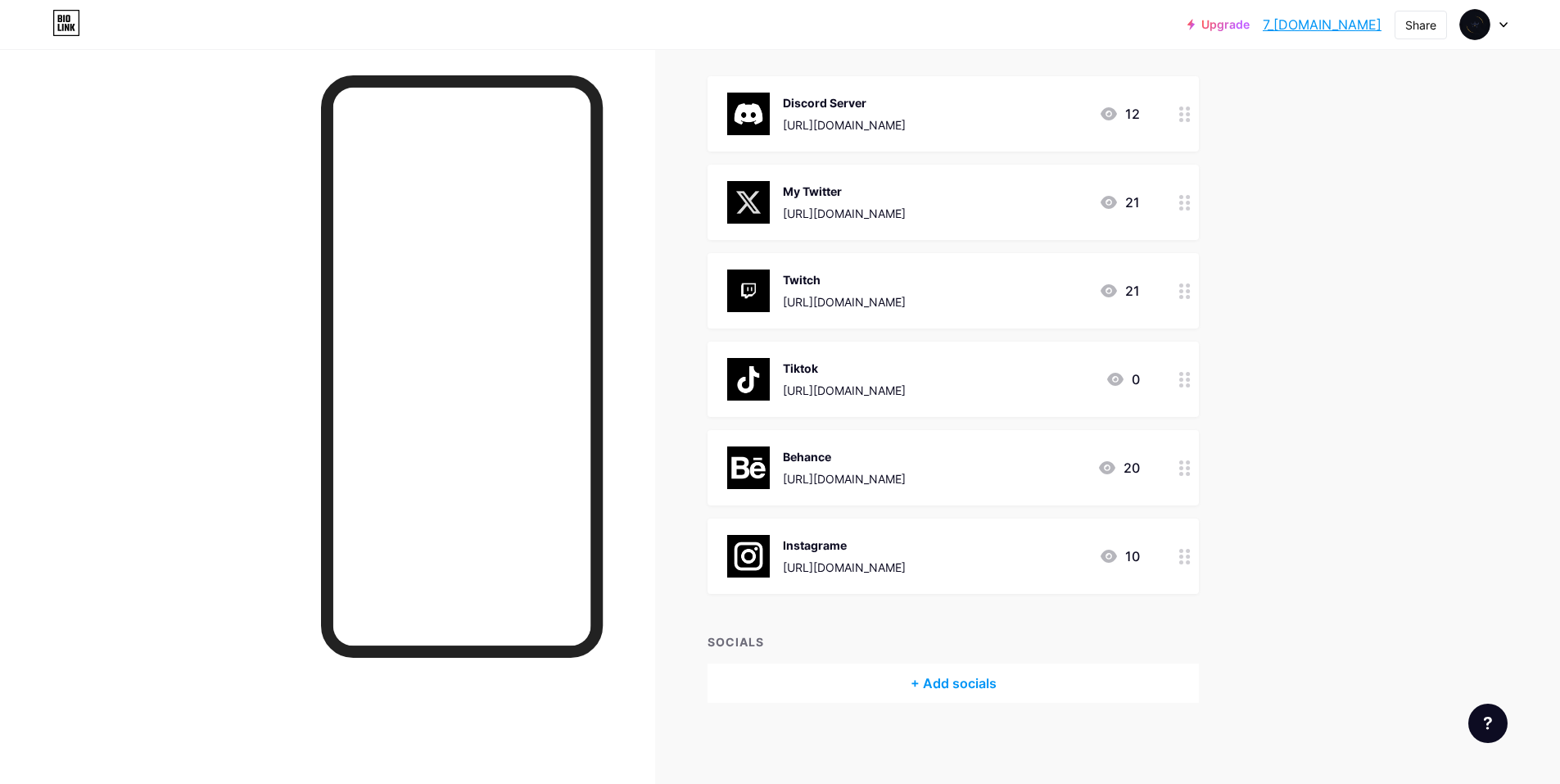
click at [792, 362] on div "Tiktok" at bounding box center [845, 367] width 123 height 17
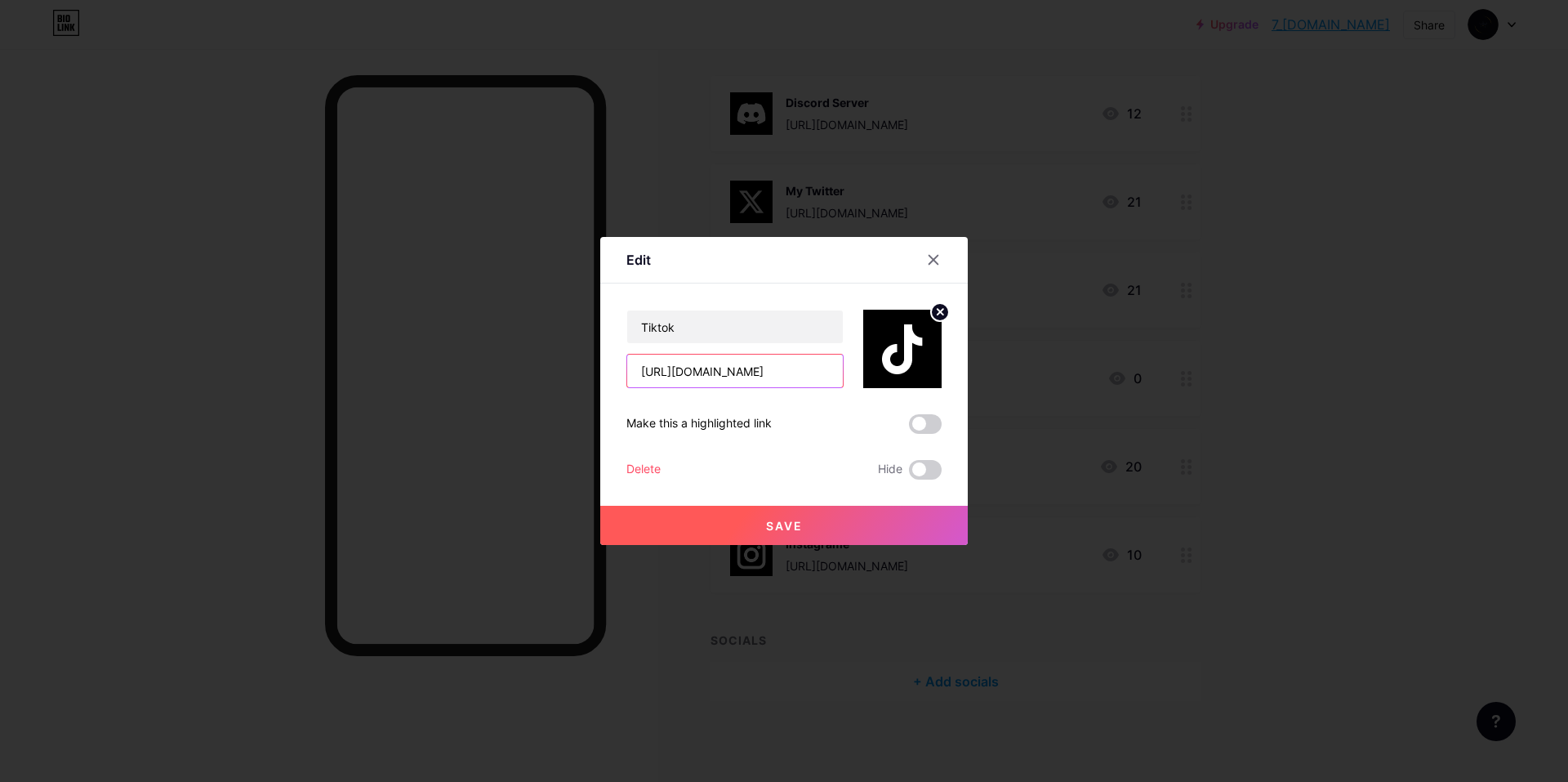
click at [711, 365] on input "https://www.tiktok.com/@7kings57/video/7392775823087963398" at bounding box center [735, 370] width 216 height 32
paste input "f6_ir"
click at [764, 369] on input "https://www.tiktok.com/@7kings57/video/7392775823087963398" at bounding box center [735, 370] width 216 height 32
drag, startPoint x: 774, startPoint y: 370, endPoint x: 871, endPoint y: 386, distance: 98.3
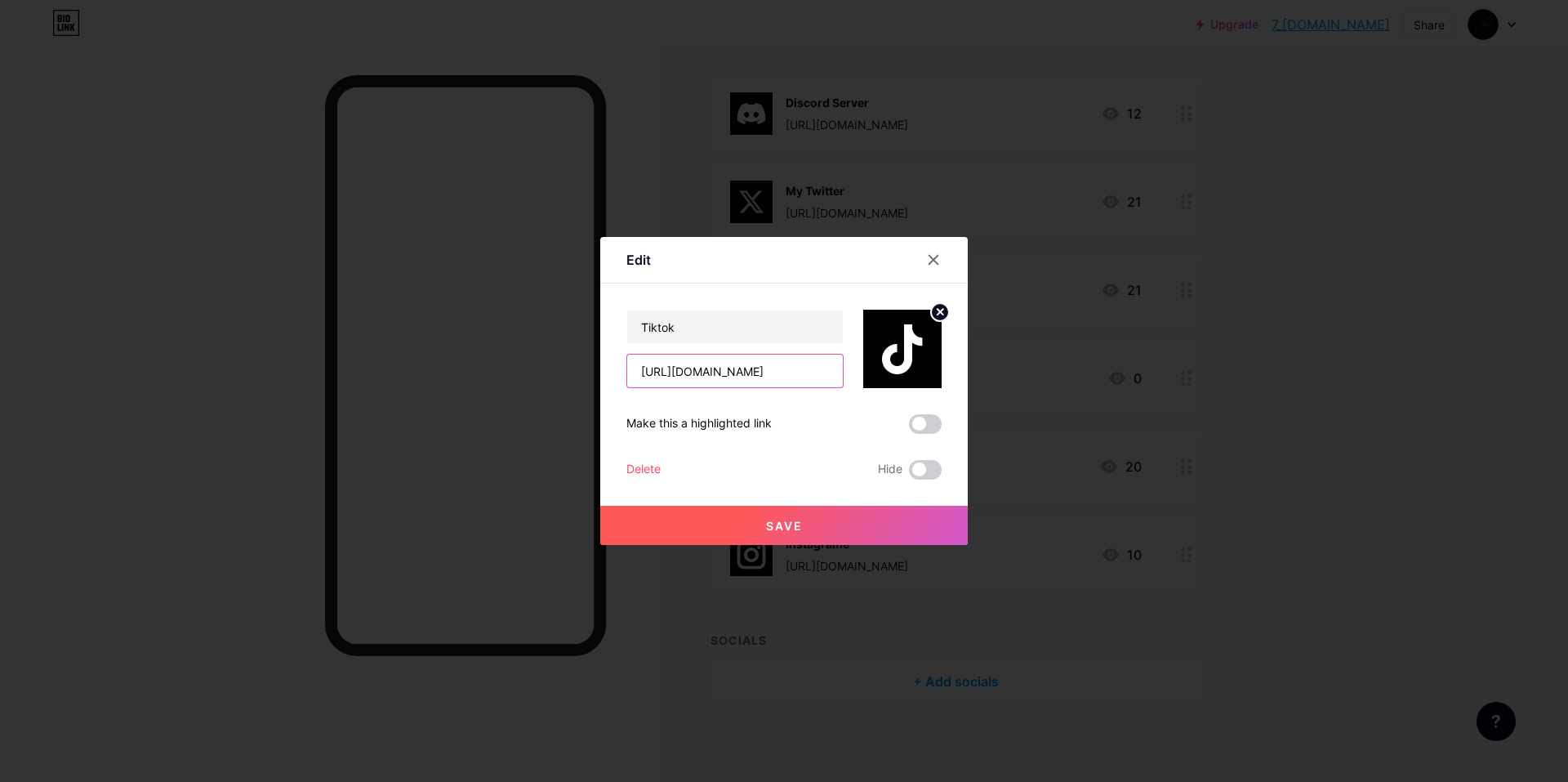
click at [871, 386] on div "Tiktok https://www.tiktok.com/@7kings57/video/7392775823087963398" at bounding box center [784, 336] width 315 height 104
click at [708, 368] on input "https://www.tiktok.com/@7kings57/video/7392775823087963398" at bounding box center [735, 370] width 216 height 32
click at [665, 372] on input "https://www.tiktok.com/@7kings57/video/7392775823087963398" at bounding box center [735, 370] width 216 height 32
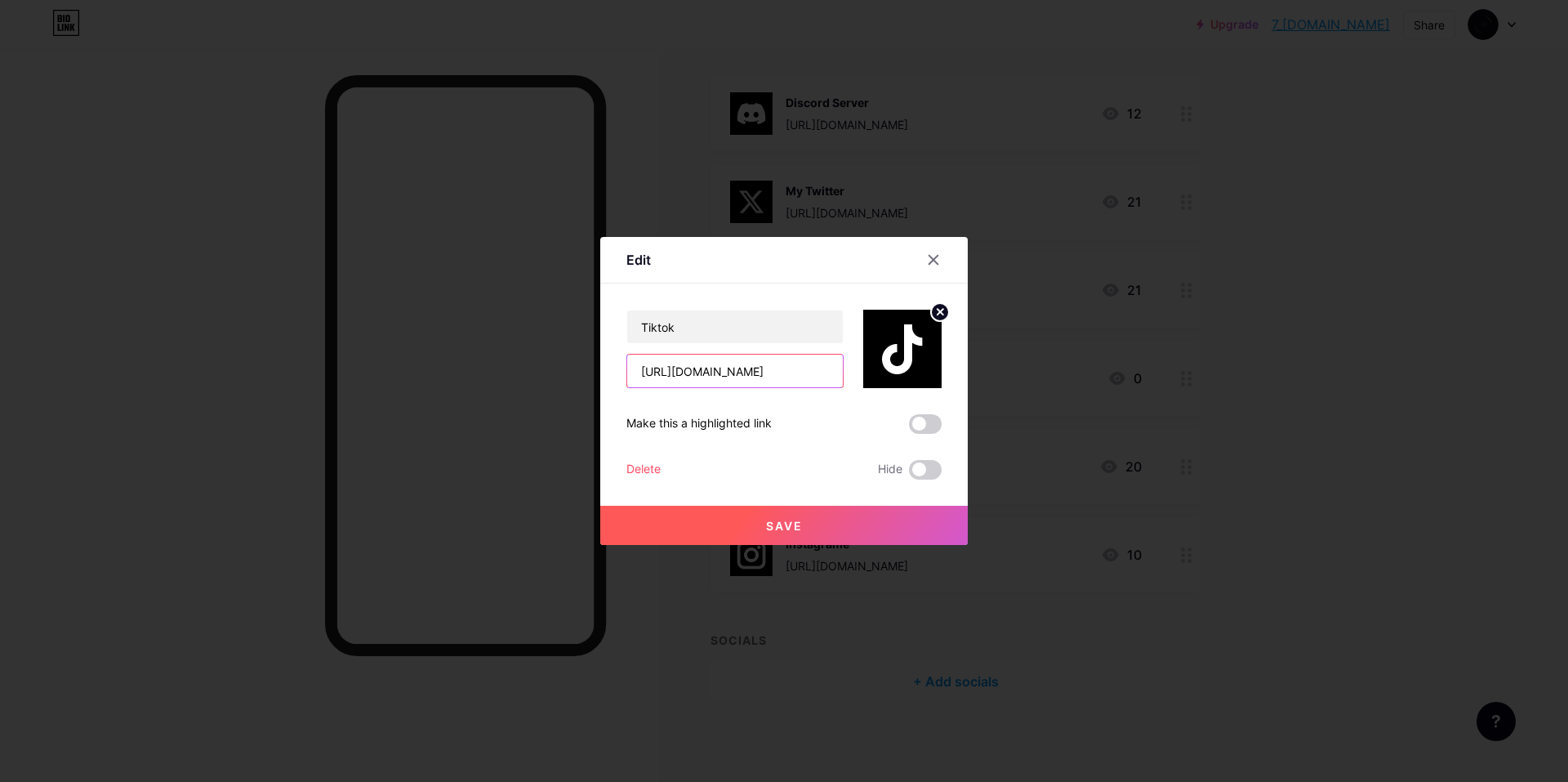
drag, startPoint x: 775, startPoint y: 372, endPoint x: 859, endPoint y: 381, distance: 84.5
click at [859, 381] on div "Tiktok https://www.tiktok.com/@7kings57/video/7392775823087963398" at bounding box center [784, 336] width 315 height 104
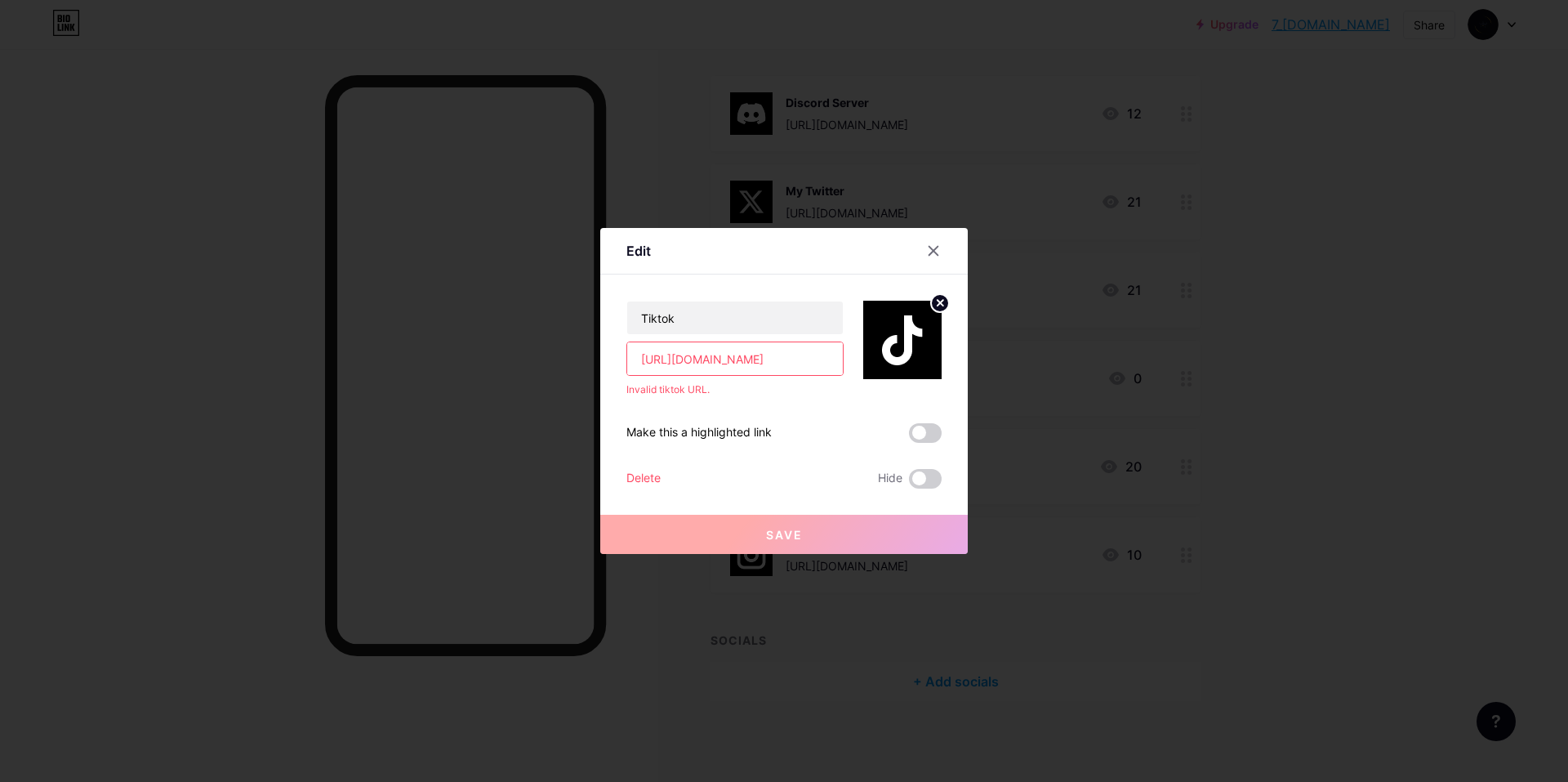
paste input "f6_ir"
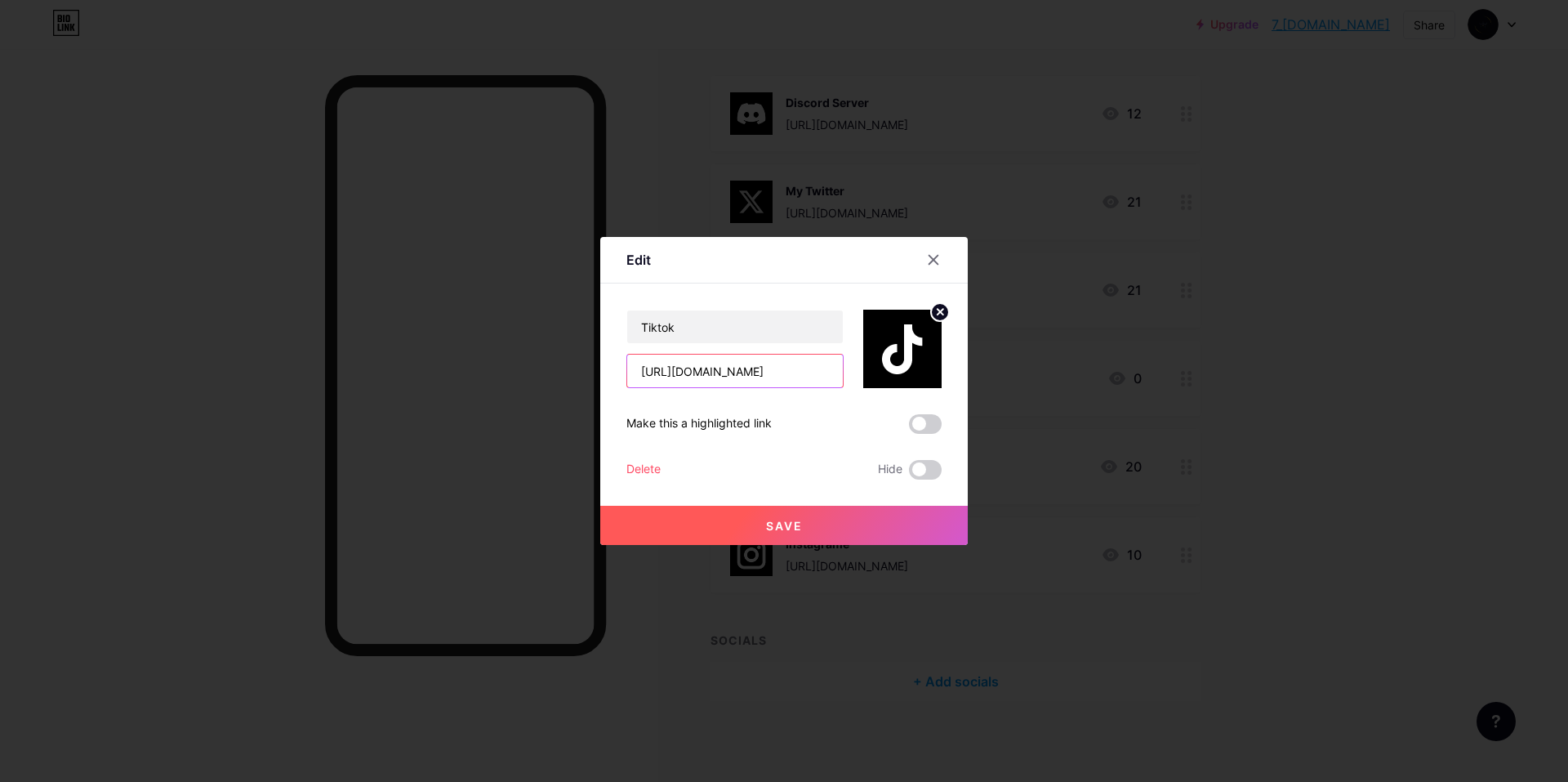
paste input "f6_ir"
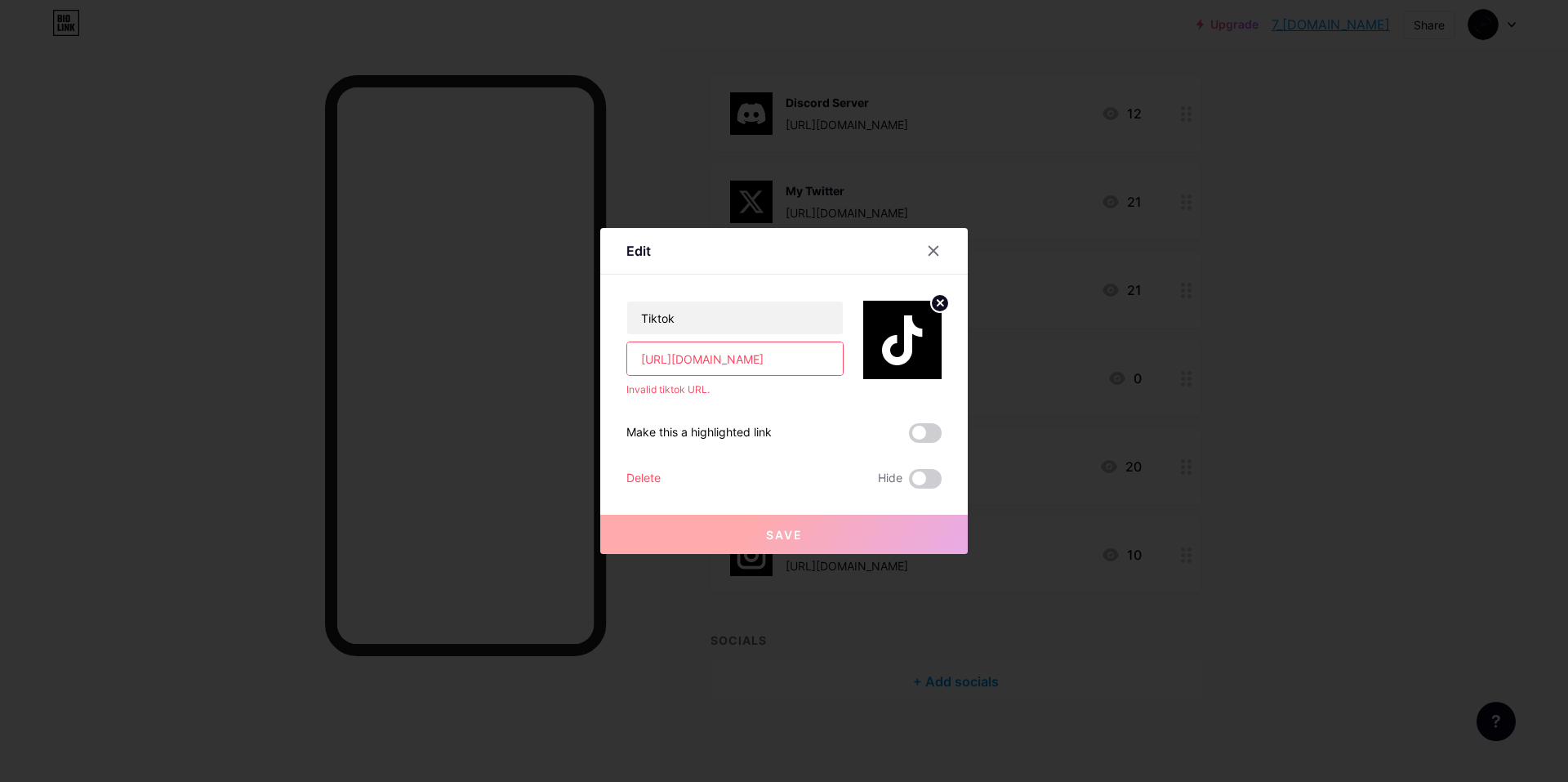
click at [893, 338] on img at bounding box center [902, 339] width 79 height 79
click at [739, 371] on input "https://www.tiktok.com/@f6_ir" at bounding box center [735, 358] width 216 height 32
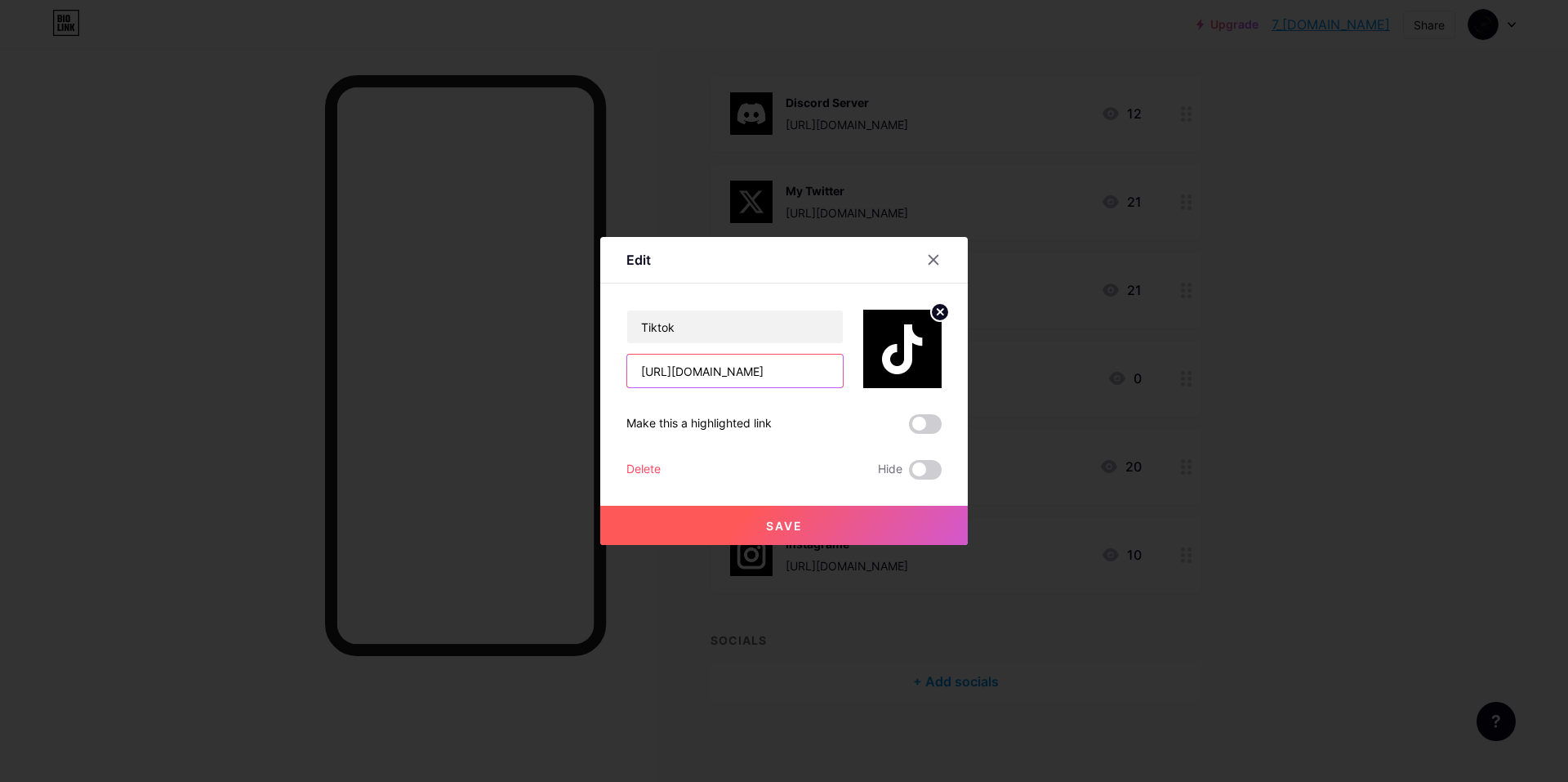
paste input "text"
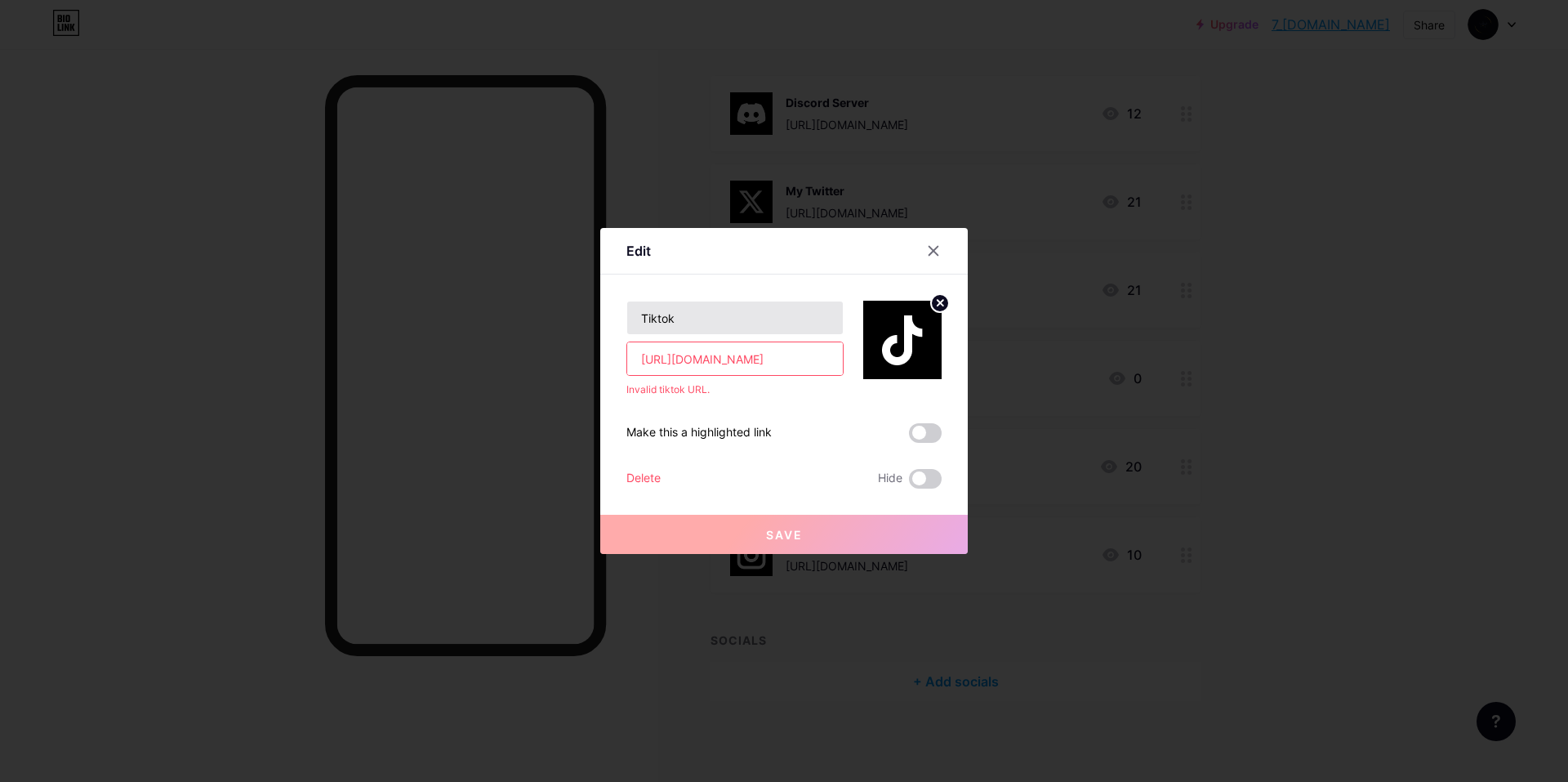
paste input "text"
click at [742, 357] on input "https://www.tiktok.com/@7kings57" at bounding box center [735, 358] width 216 height 32
paste input "f6_ir/video/7396430591375265070"
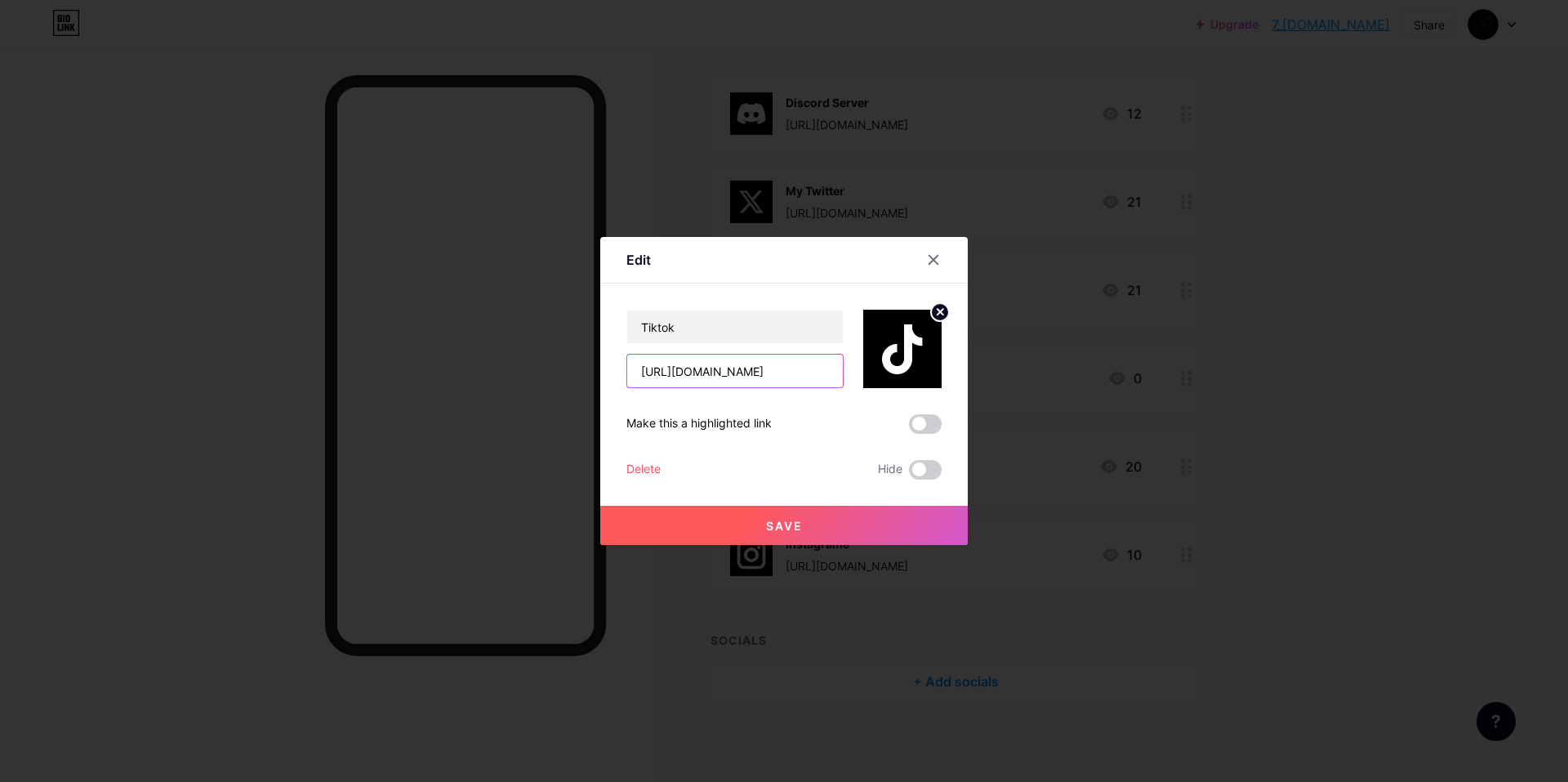
type input "https://www.tiktok.com/@f6_ir/video/7396430591375265070"
click at [708, 518] on button "Save" at bounding box center [784, 525] width 367 height 39
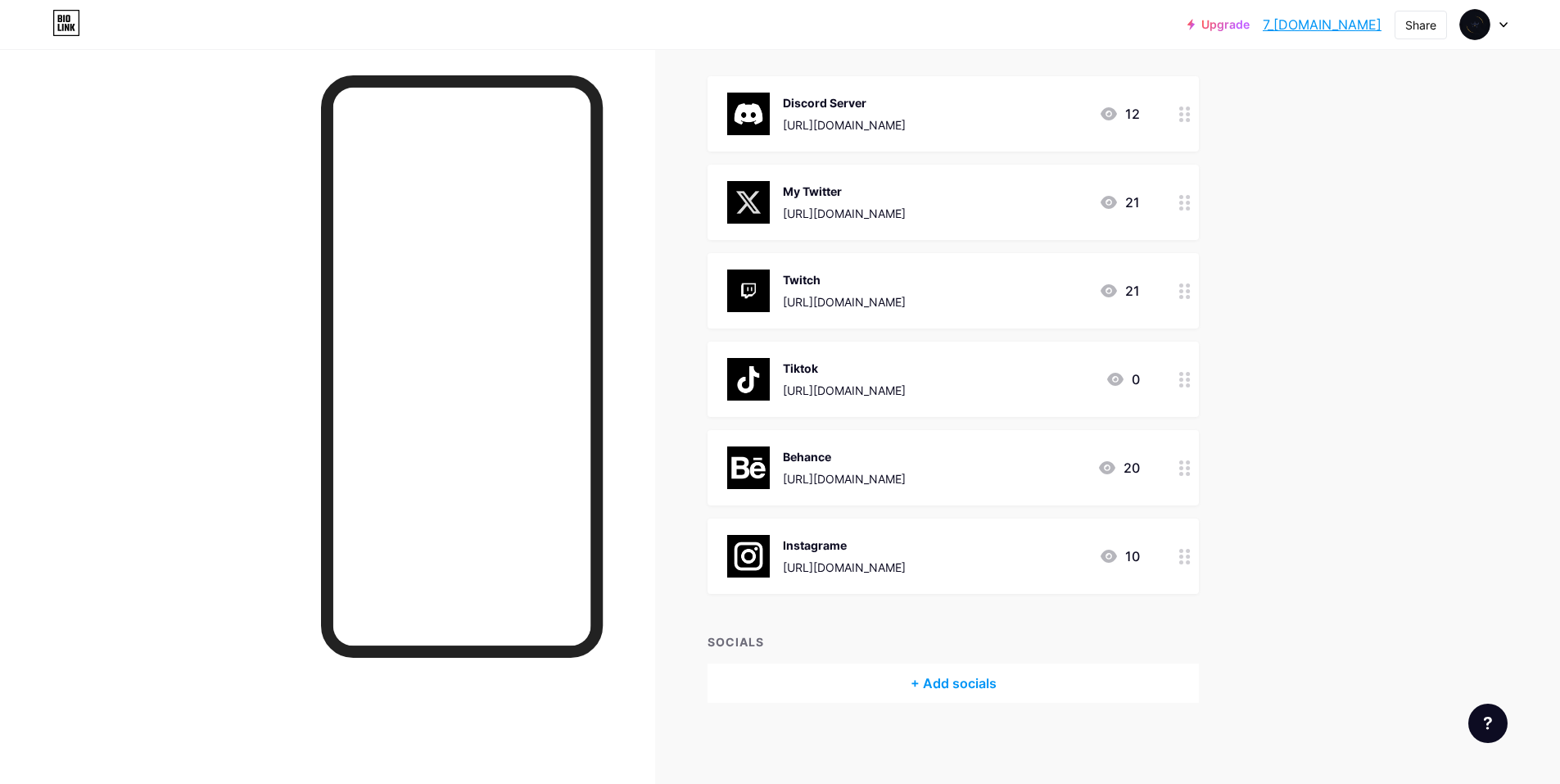
click at [806, 547] on div "Instagrame" at bounding box center [845, 545] width 123 height 17
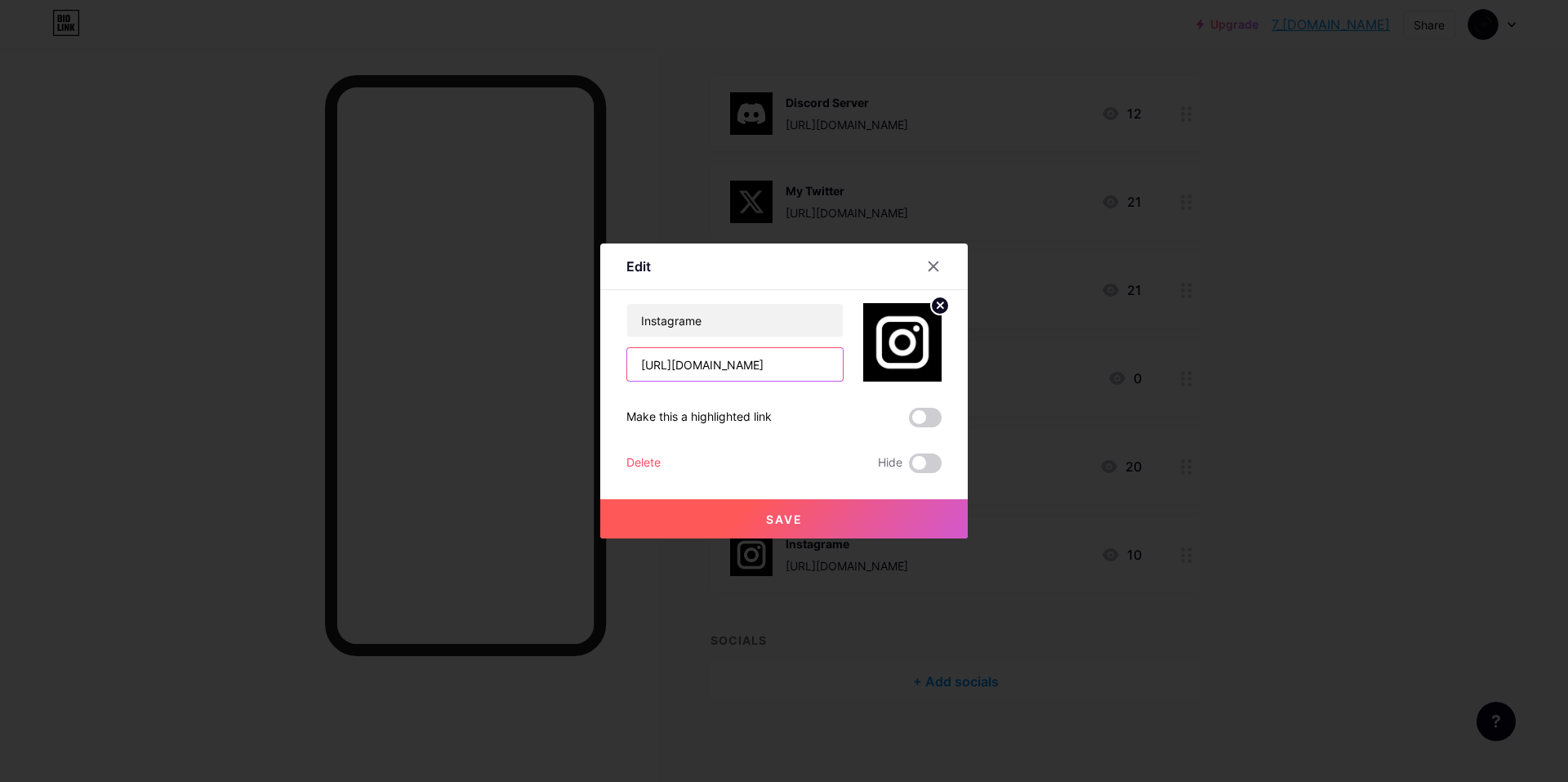
click at [756, 365] on input "https://www.instagram.com/7kings90/" at bounding box center [735, 364] width 216 height 32
click at [747, 525] on button "Save" at bounding box center [784, 518] width 367 height 39
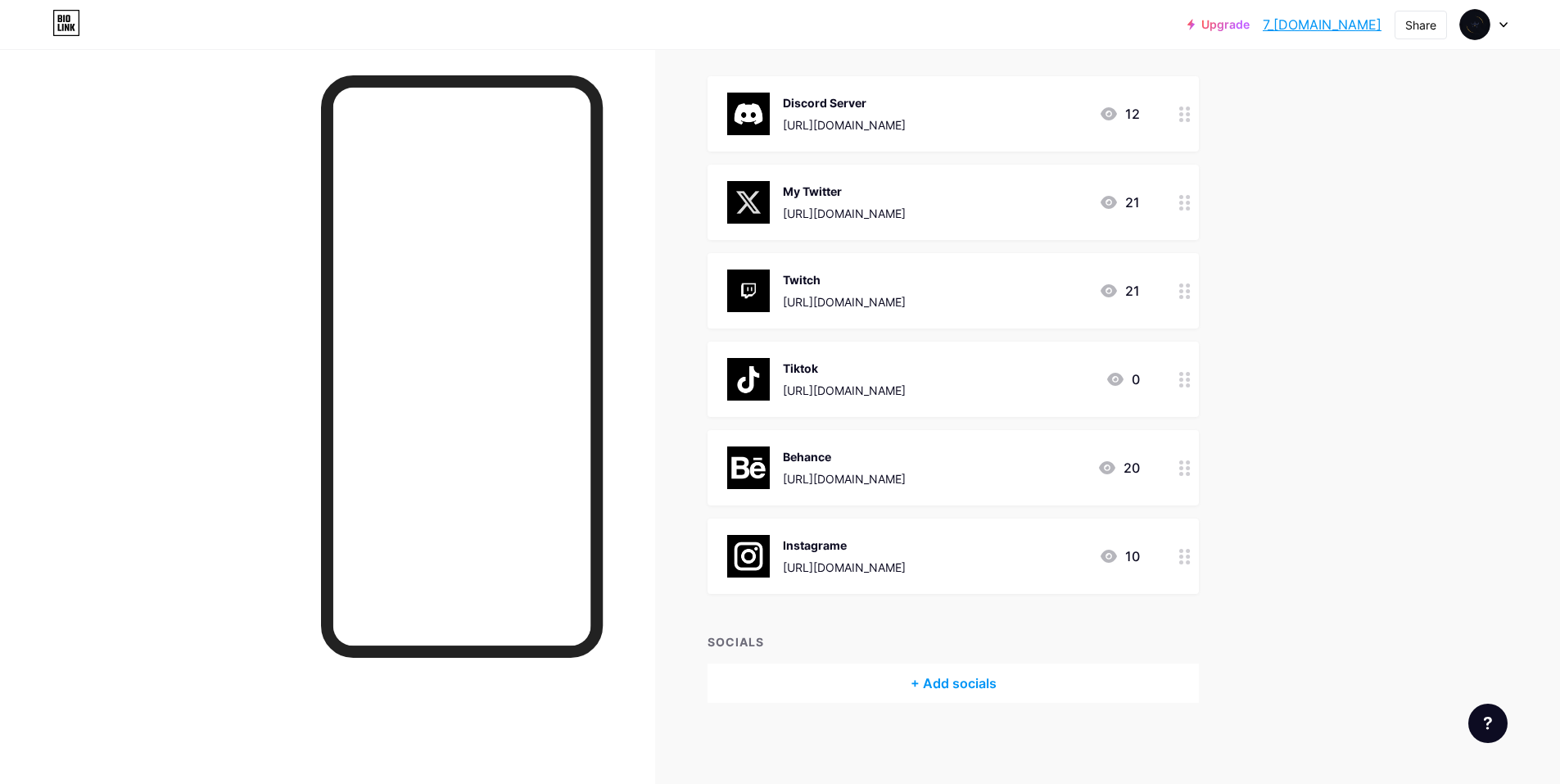
click at [827, 284] on div "Twitch" at bounding box center [845, 279] width 123 height 17
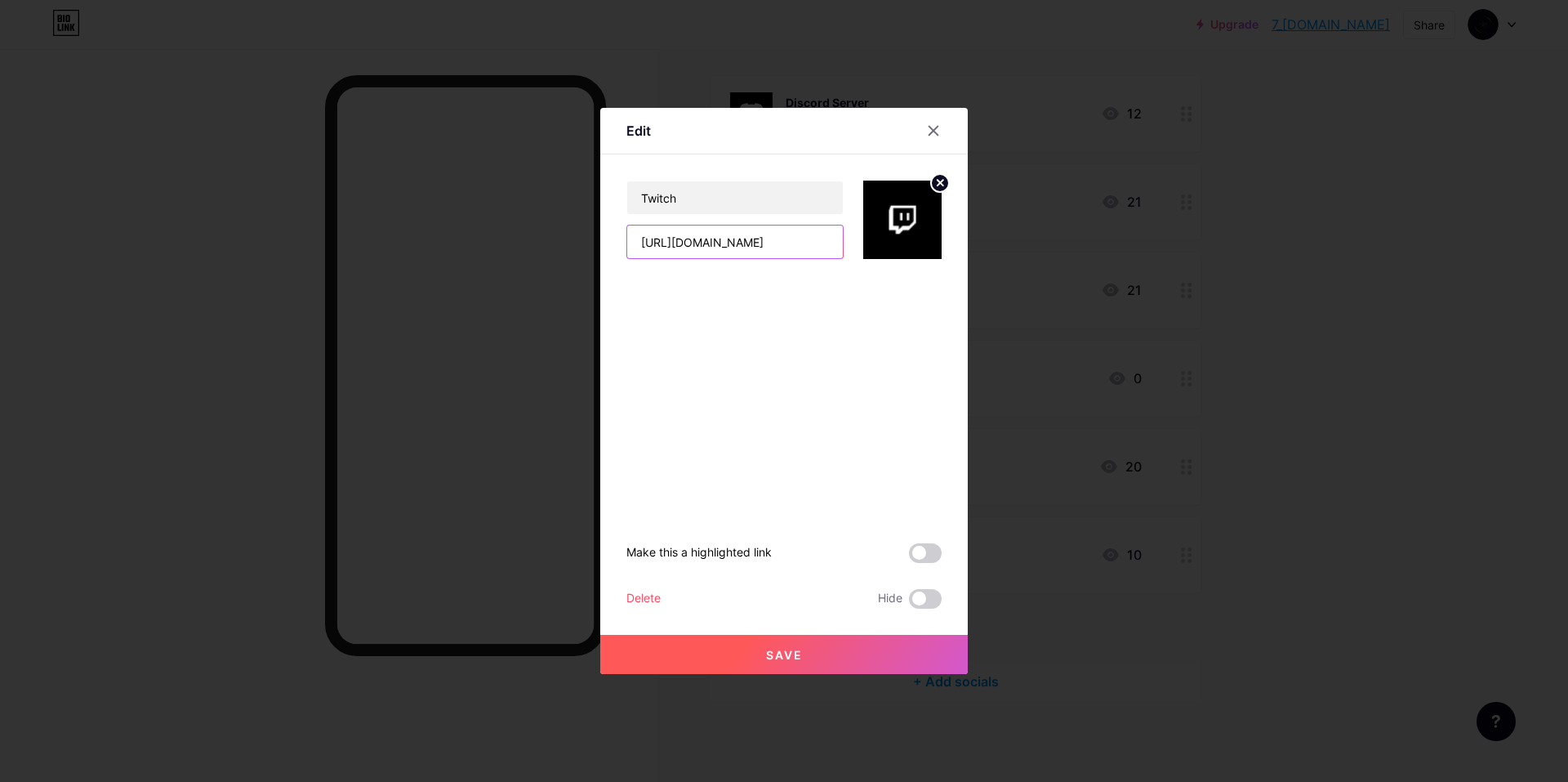
click at [733, 242] on input "https://www.twitch.tv/7_kingsx" at bounding box center [735, 241] width 216 height 32
paste input "_kings"
type input "https://www.twitch.tv/7__kings"
click at [767, 648] on span "Save" at bounding box center [784, 654] width 36 height 14
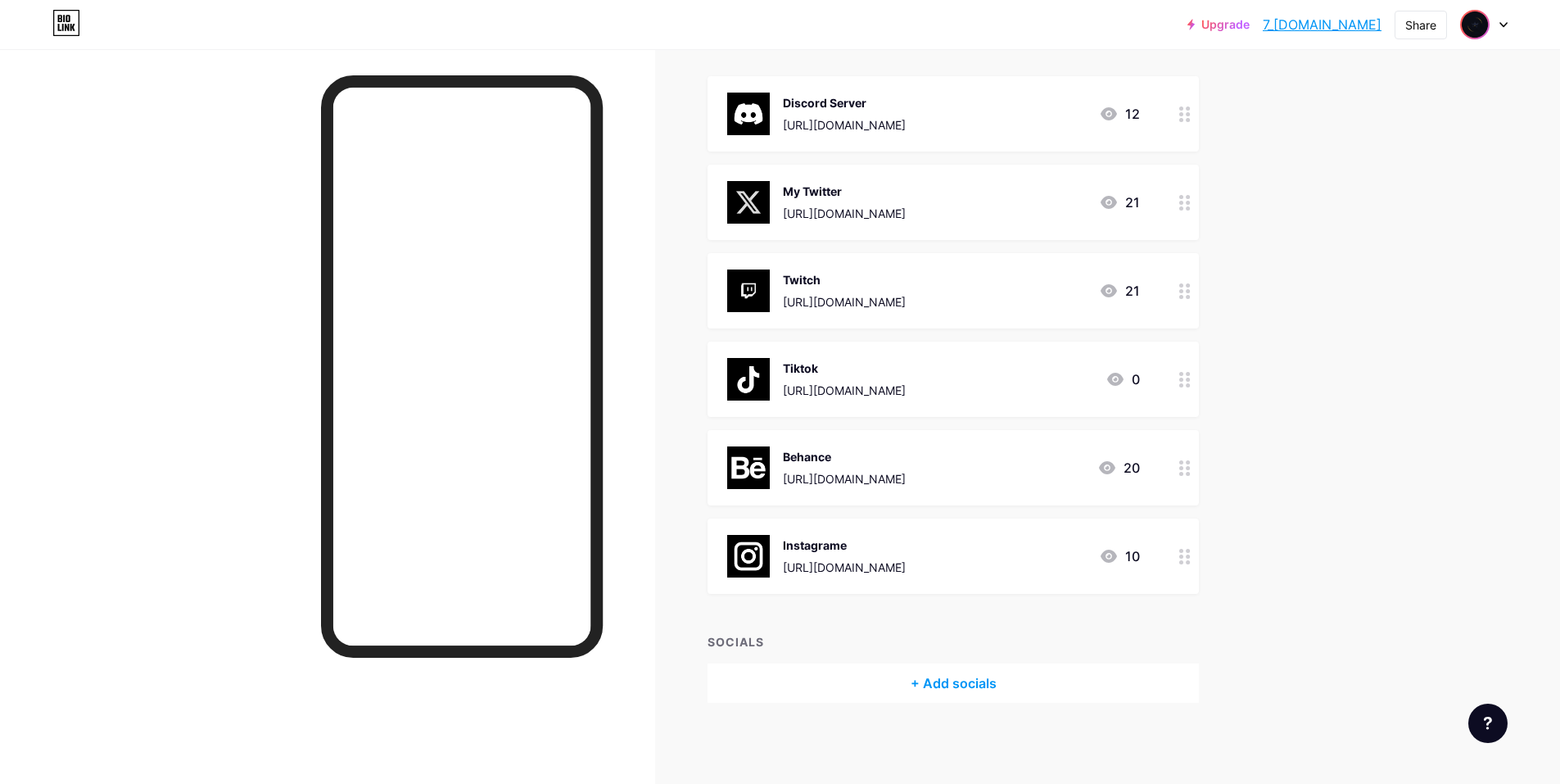
click at [1483, 19] on img at bounding box center [1475, 25] width 27 height 27
click at [1352, 179] on link "Account settings" at bounding box center [1405, 185] width 203 height 44
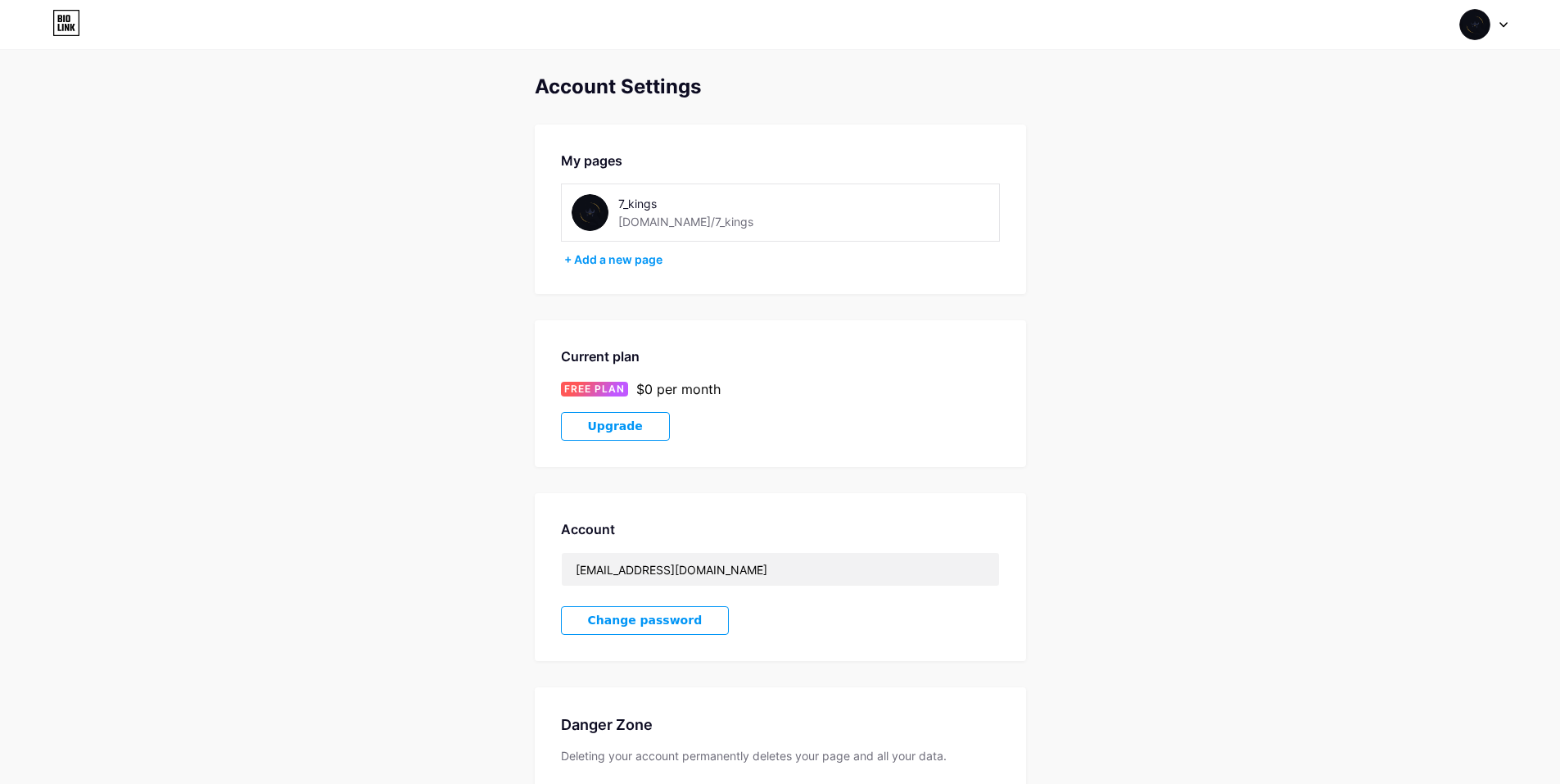
click at [713, 230] on div "7_kings bio.link/7_kings" at bounding box center [705, 212] width 174 height 37
click at [688, 224] on div "bio.link/7_kings" at bounding box center [686, 221] width 136 height 17
click at [634, 257] on div "+ Add a new page" at bounding box center [782, 259] width 436 height 17
drag, startPoint x: 695, startPoint y: 223, endPoint x: 644, endPoint y: 215, distance: 51.6
click at [644, 215] on div "bio.link/7_kings" at bounding box center [686, 221] width 136 height 17
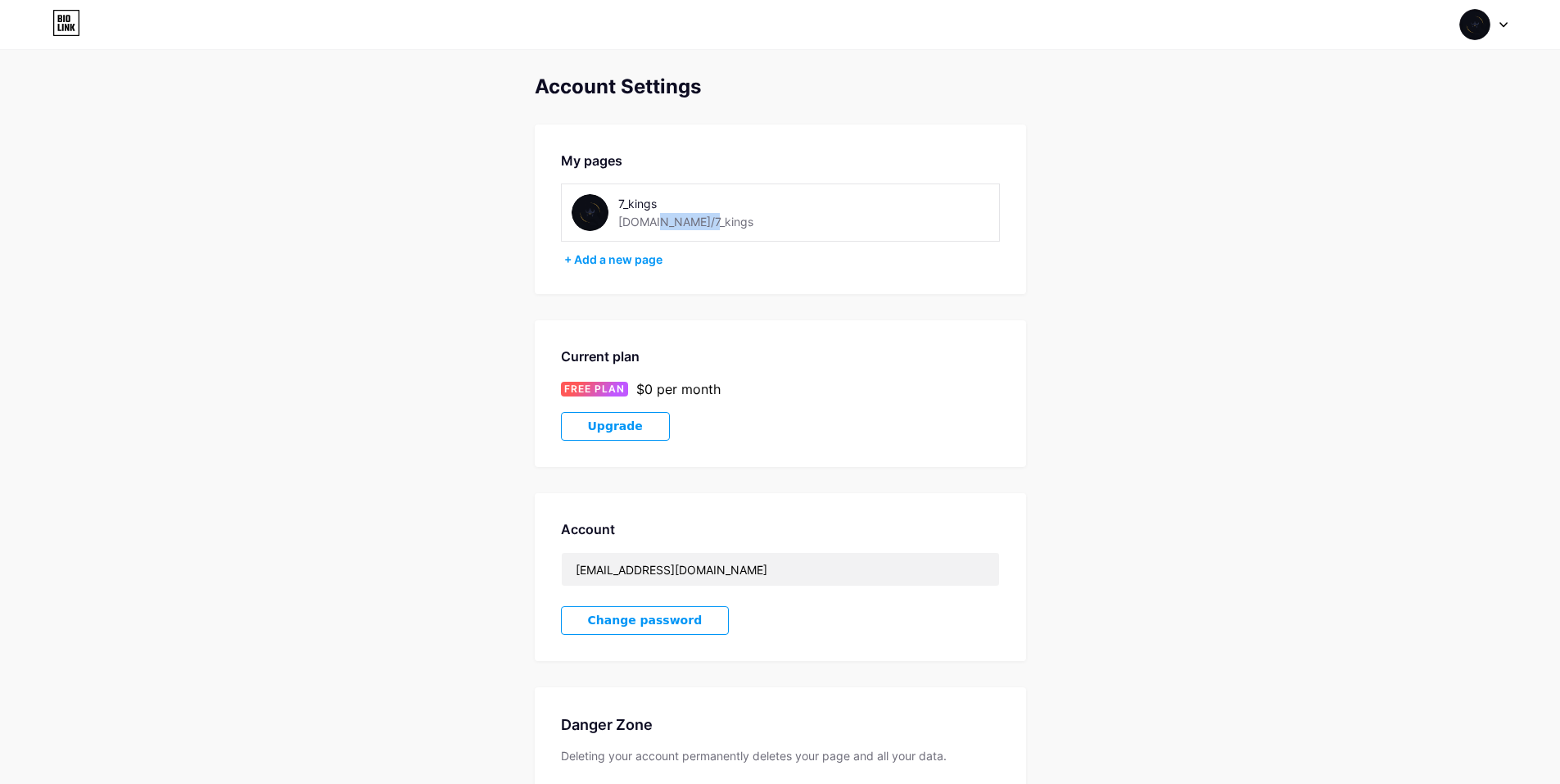
click at [644, 215] on div "bio.link/7_kings" at bounding box center [686, 221] width 136 height 17
click at [549, 223] on div "My pages 7_kings bio.link/7_kings + Add a new page" at bounding box center [780, 210] width 491 height 170
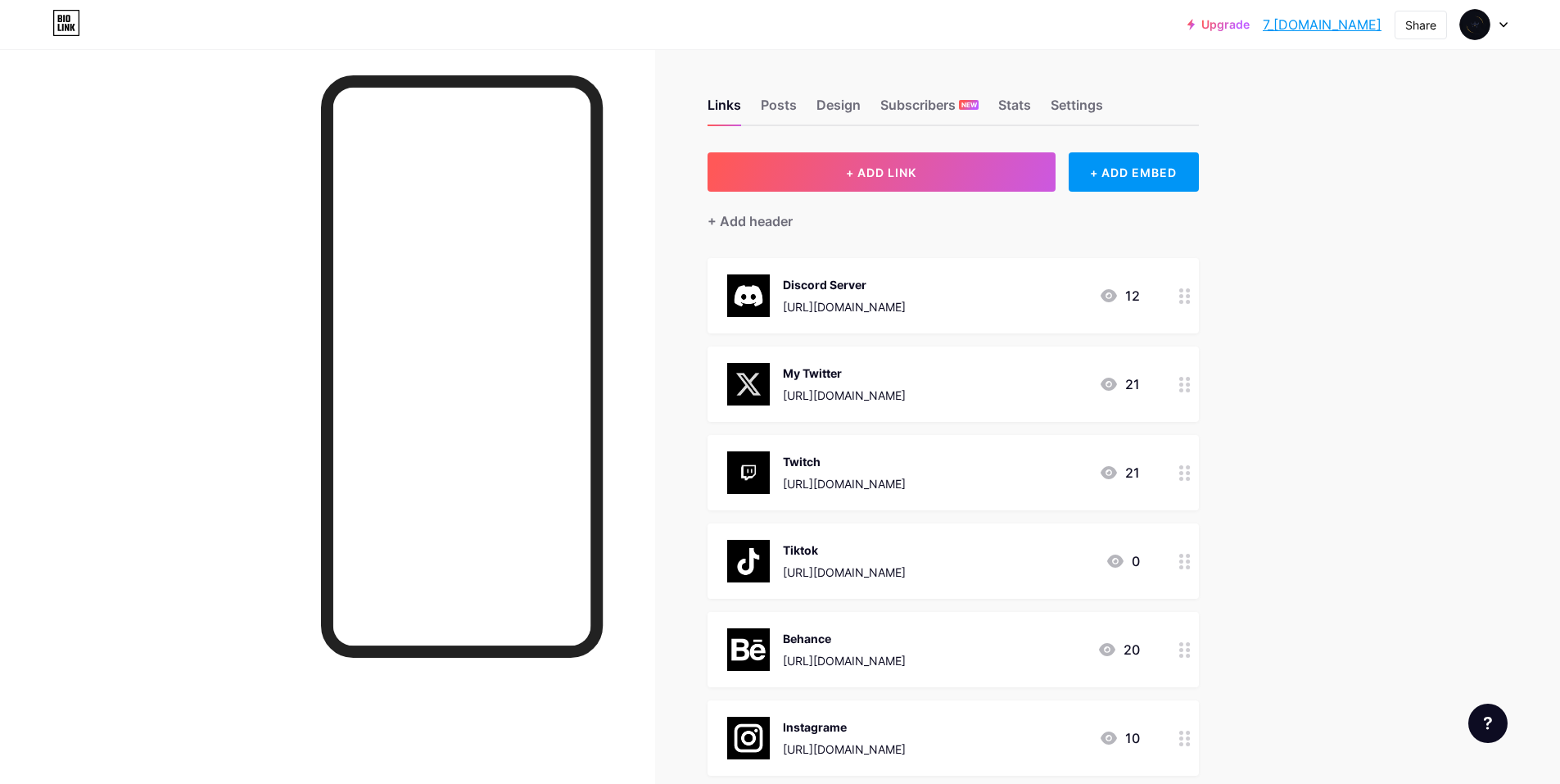
click at [811, 113] on div "Links Posts Design Subscribers NEW Stats Settings" at bounding box center [953, 97] width 491 height 57
click at [787, 112] on div "Posts" at bounding box center [778, 109] width 36 height 29
click at [847, 107] on div "Design" at bounding box center [838, 109] width 44 height 29
click at [913, 106] on div "Subscribers NEW" at bounding box center [930, 109] width 98 height 29
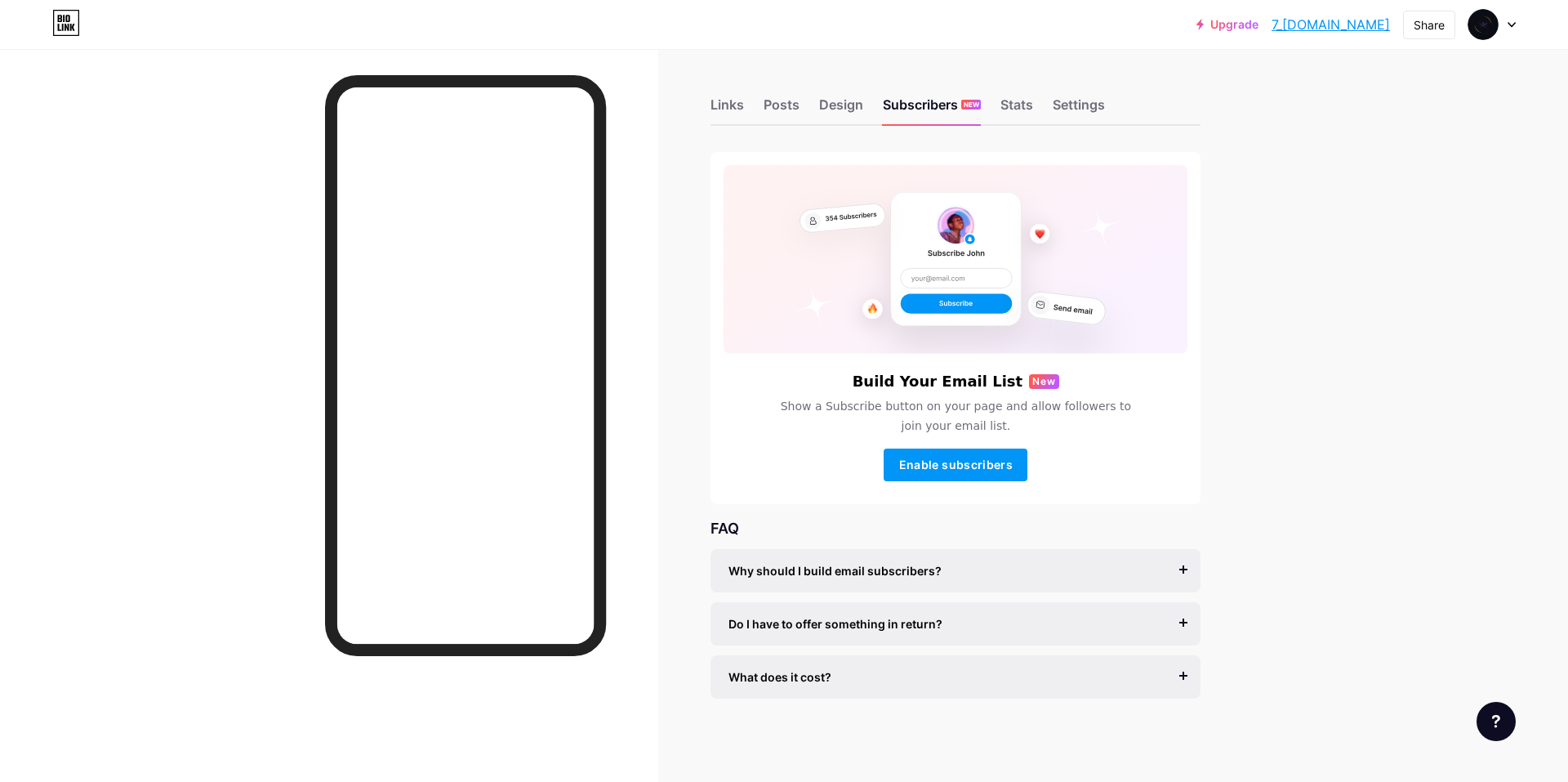
click at [1036, 105] on div "Links Posts Design Subscribers NEW Stats Settings" at bounding box center [955, 97] width 490 height 57
click at [1075, 105] on div "Settings" at bounding box center [1079, 109] width 52 height 29
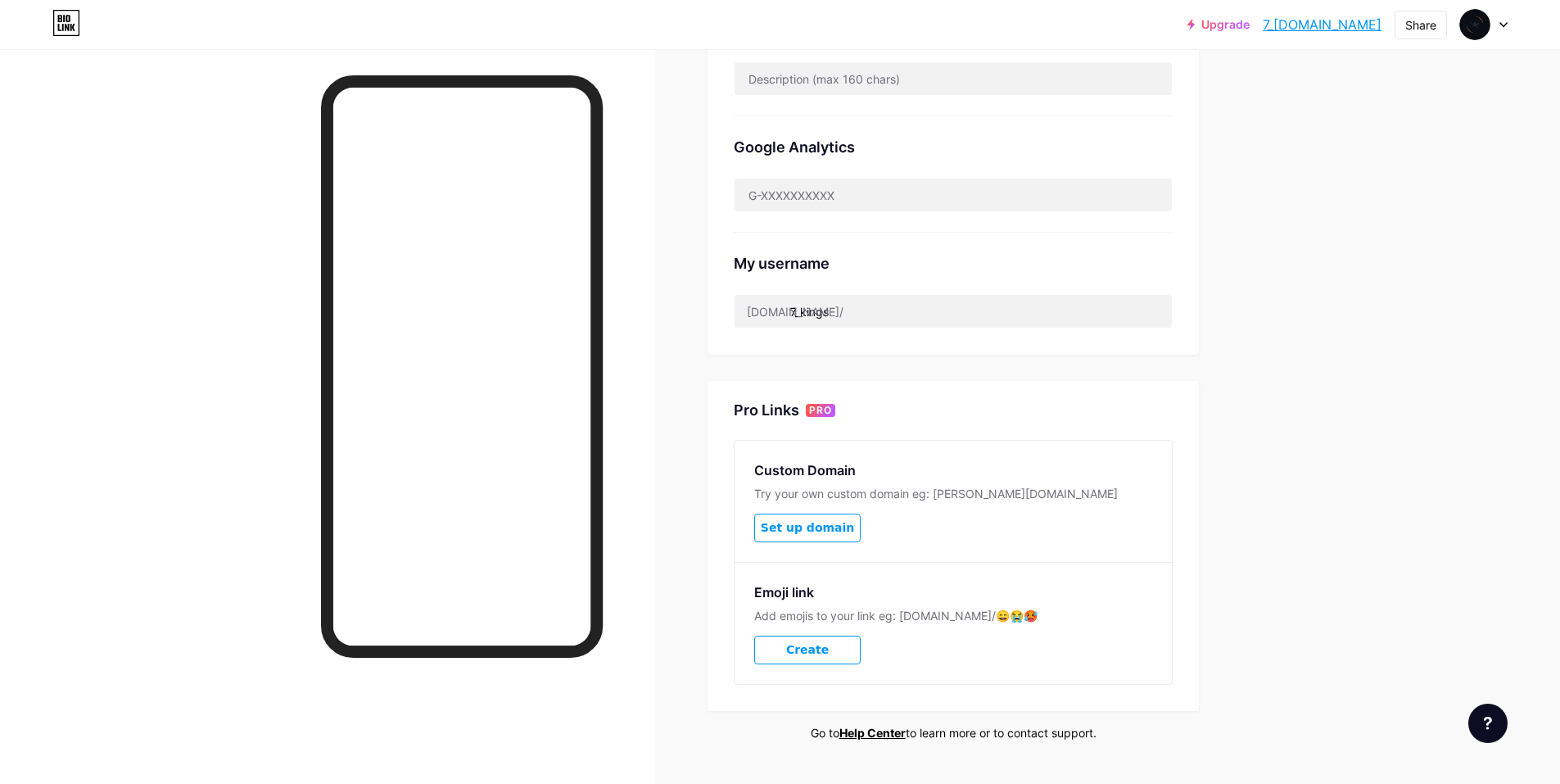
scroll to position [497, 0]
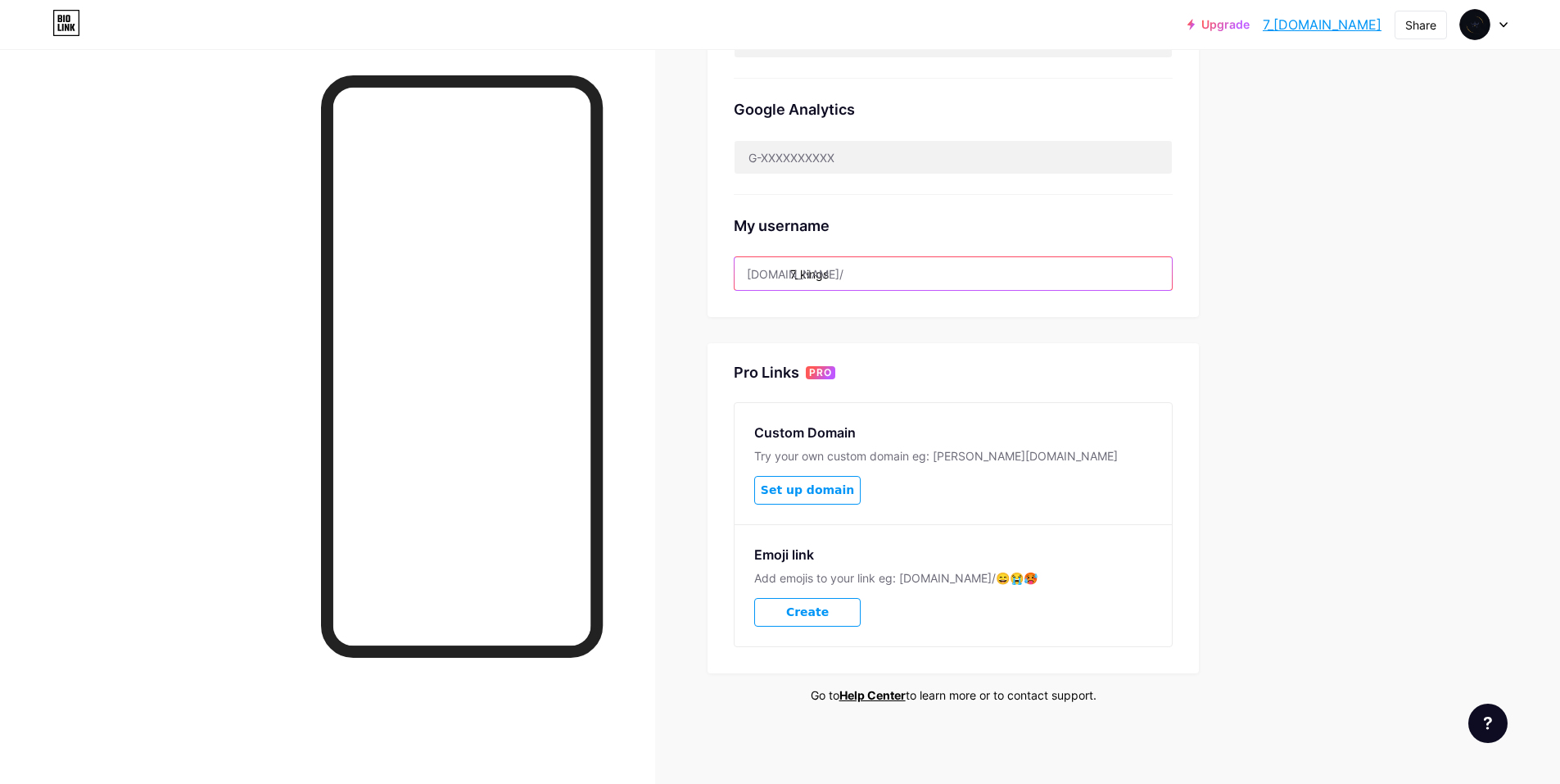
drag, startPoint x: 860, startPoint y: 275, endPoint x: 847, endPoint y: 273, distance: 13.2
click at [855, 273] on input "7_kings" at bounding box center [953, 273] width 437 height 32
click at [810, 272] on input "7_kings" at bounding box center [953, 273] width 437 height 32
drag, startPoint x: 852, startPoint y: 277, endPoint x: 797, endPoint y: 272, distance: 55.2
click at [797, 272] on input "7_kings" at bounding box center [953, 273] width 437 height 32
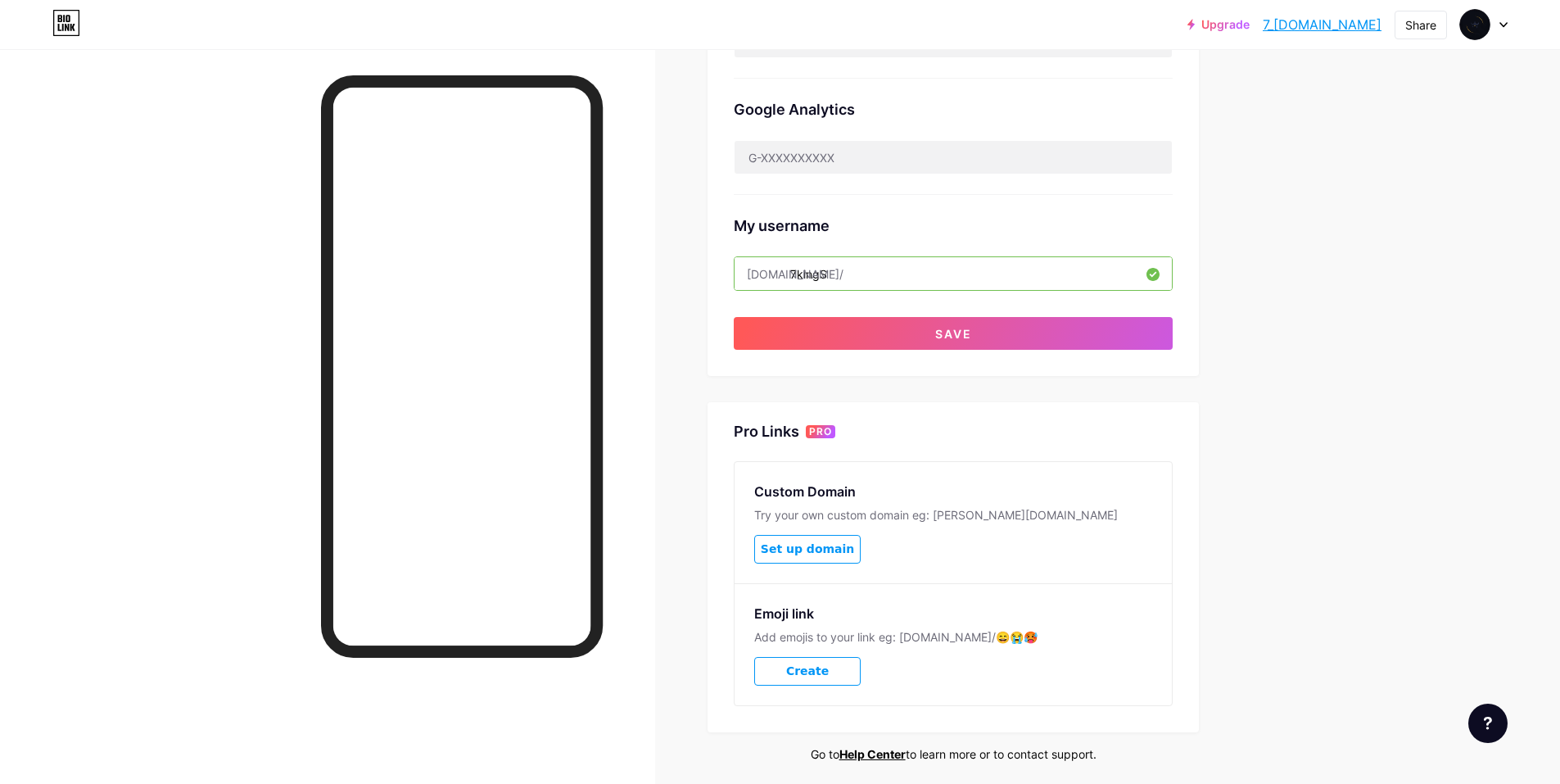
drag, startPoint x: 835, startPoint y: 269, endPoint x: 804, endPoint y: 267, distance: 31.1
click at [804, 267] on input "7kingS" at bounding box center [953, 273] width 437 height 32
click at [921, 264] on input "7kinGS" at bounding box center [953, 273] width 437 height 32
click at [821, 271] on input "7kinGS" at bounding box center [953, 273] width 437 height 32
drag, startPoint x: 863, startPoint y: 271, endPoint x: 832, endPoint y: 267, distance: 31.3
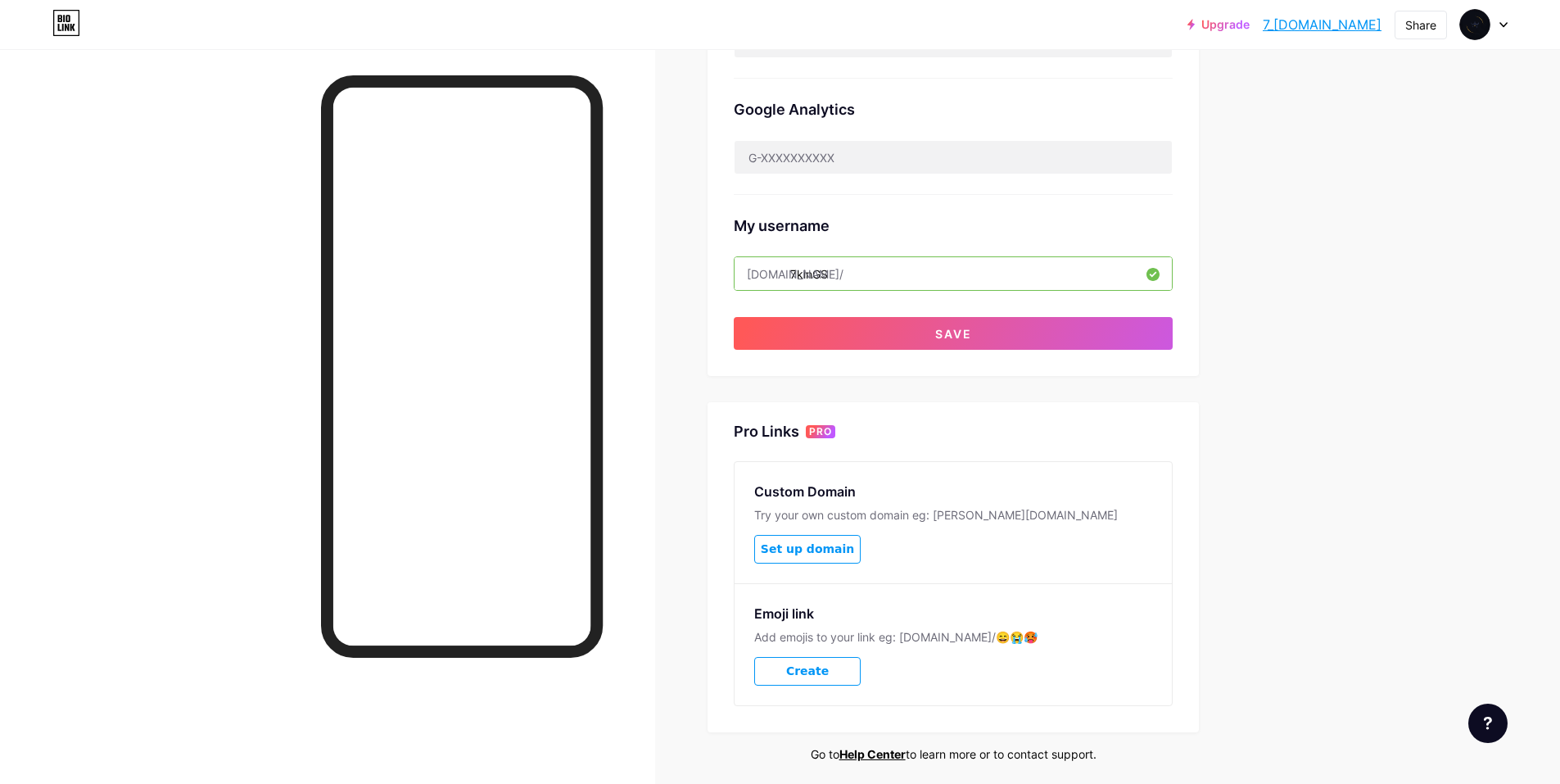
click at [832, 267] on input "7kinGS" at bounding box center [953, 273] width 437 height 32
type input "7kings"
click at [744, 310] on div "Preferred link This is an aesthetic choice. Both links are usable. bio.link/ 7_…" at bounding box center [953, 12] width 439 height 675
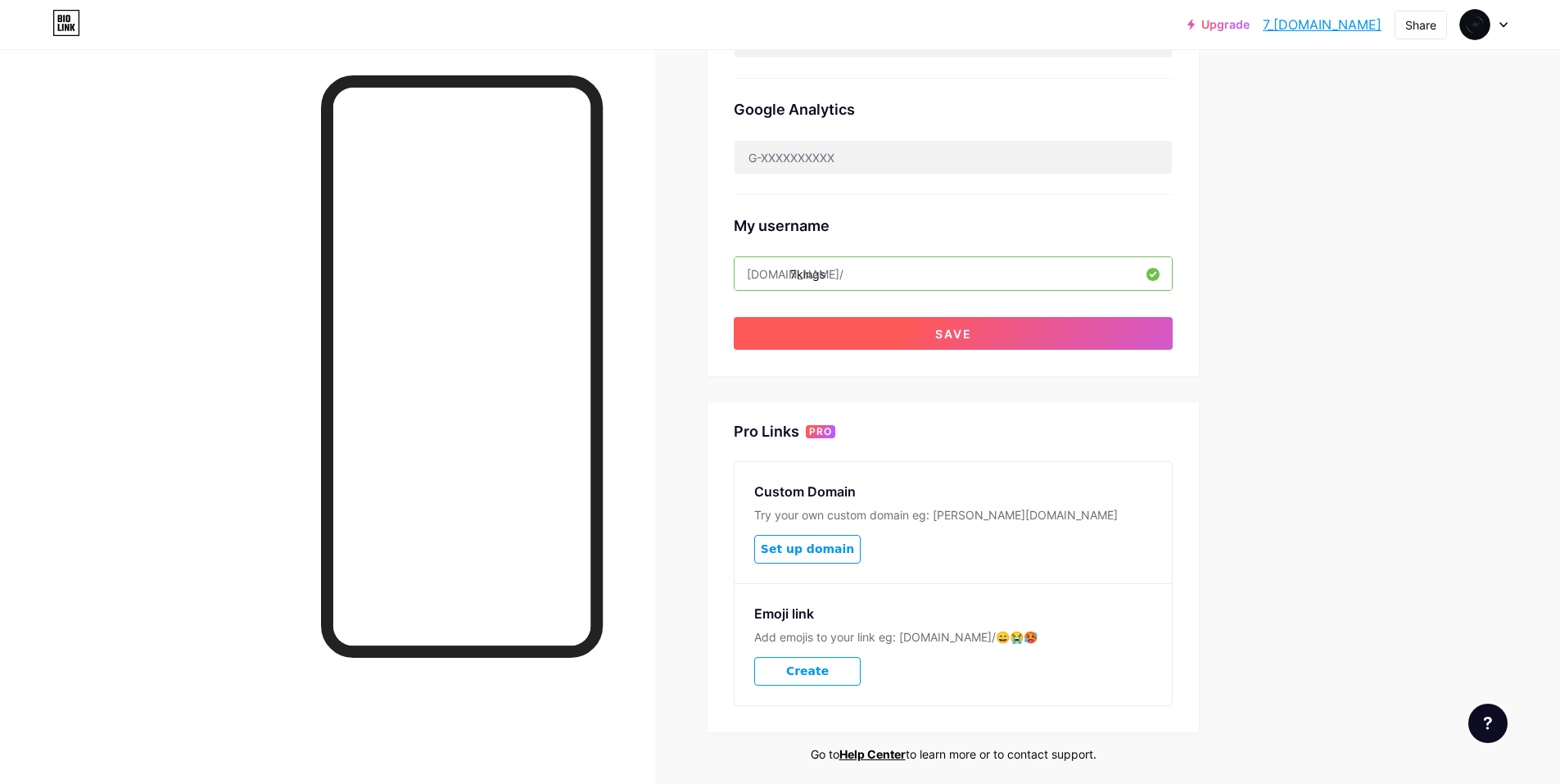
click at [816, 329] on button "Save" at bounding box center [953, 333] width 439 height 32
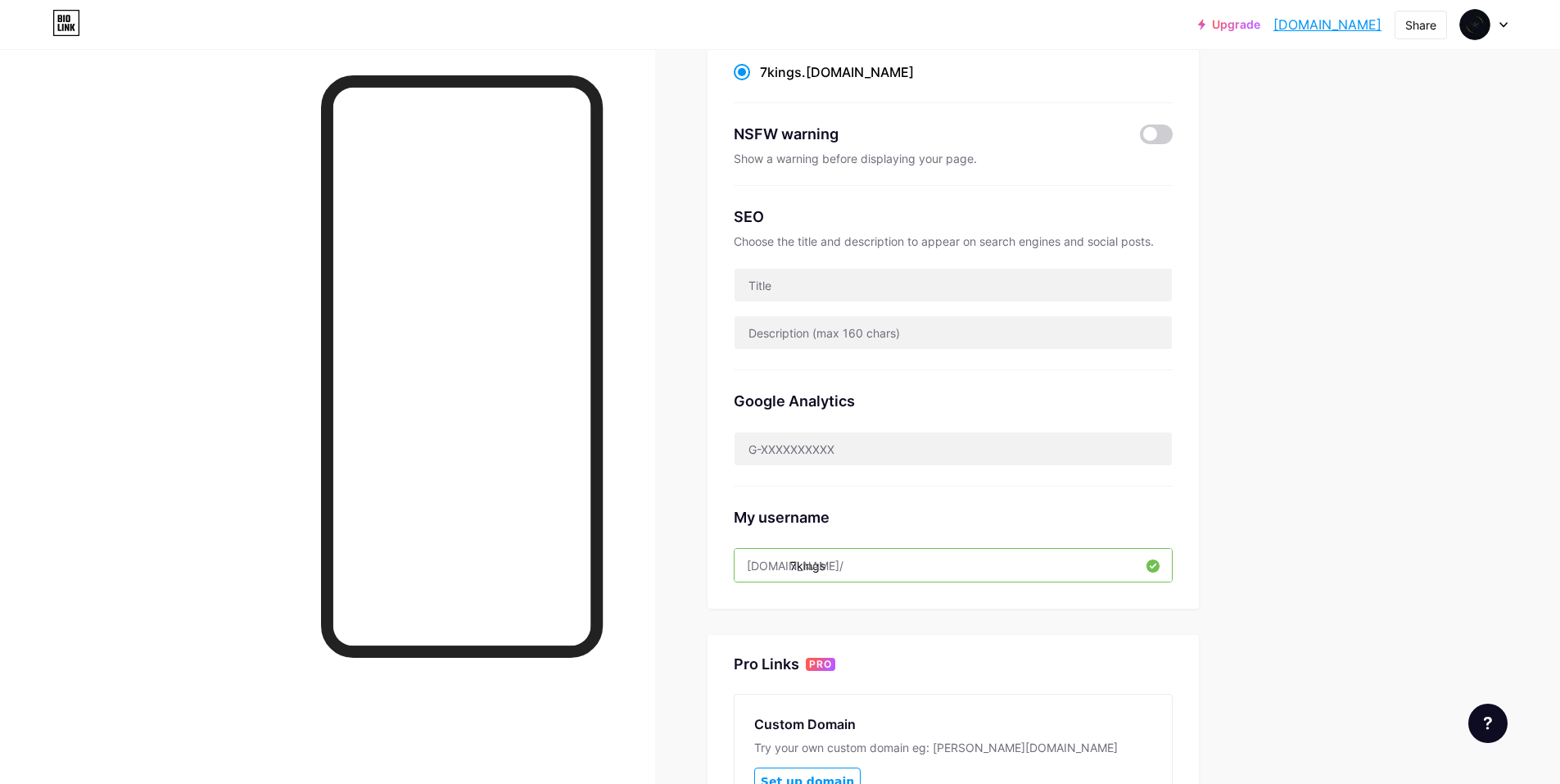
scroll to position [87, 0]
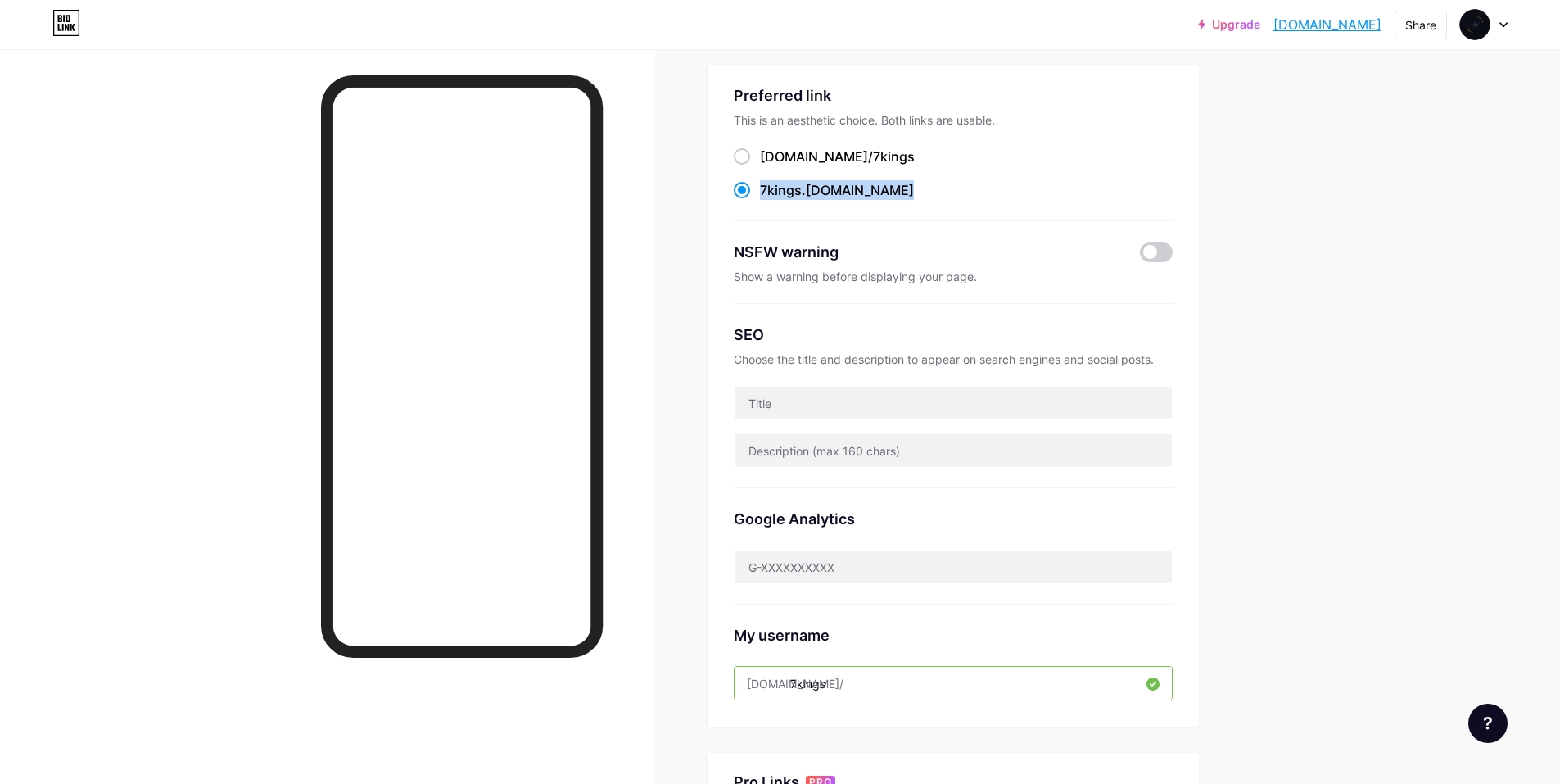
drag, startPoint x: 883, startPoint y: 159, endPoint x: 888, endPoint y: 180, distance: 21.6
click at [888, 180] on div "bio.link/ 7kings 7kings .bio.link" at bounding box center [953, 173] width 439 height 54
copy div "7kings .bio.link"
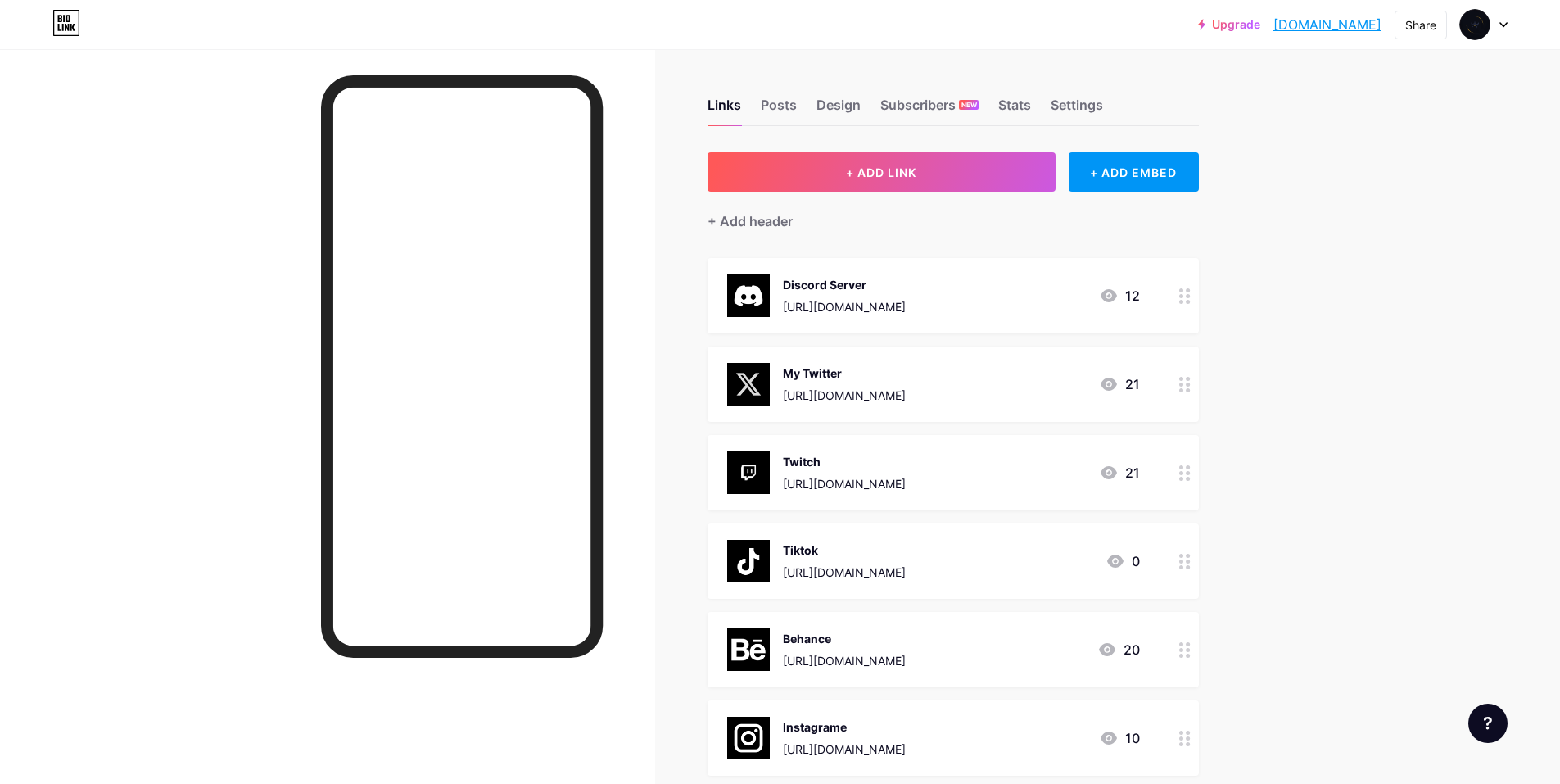
click at [883, 384] on div "My Twitter [URL][DOMAIN_NAME]" at bounding box center [845, 383] width 123 height 42
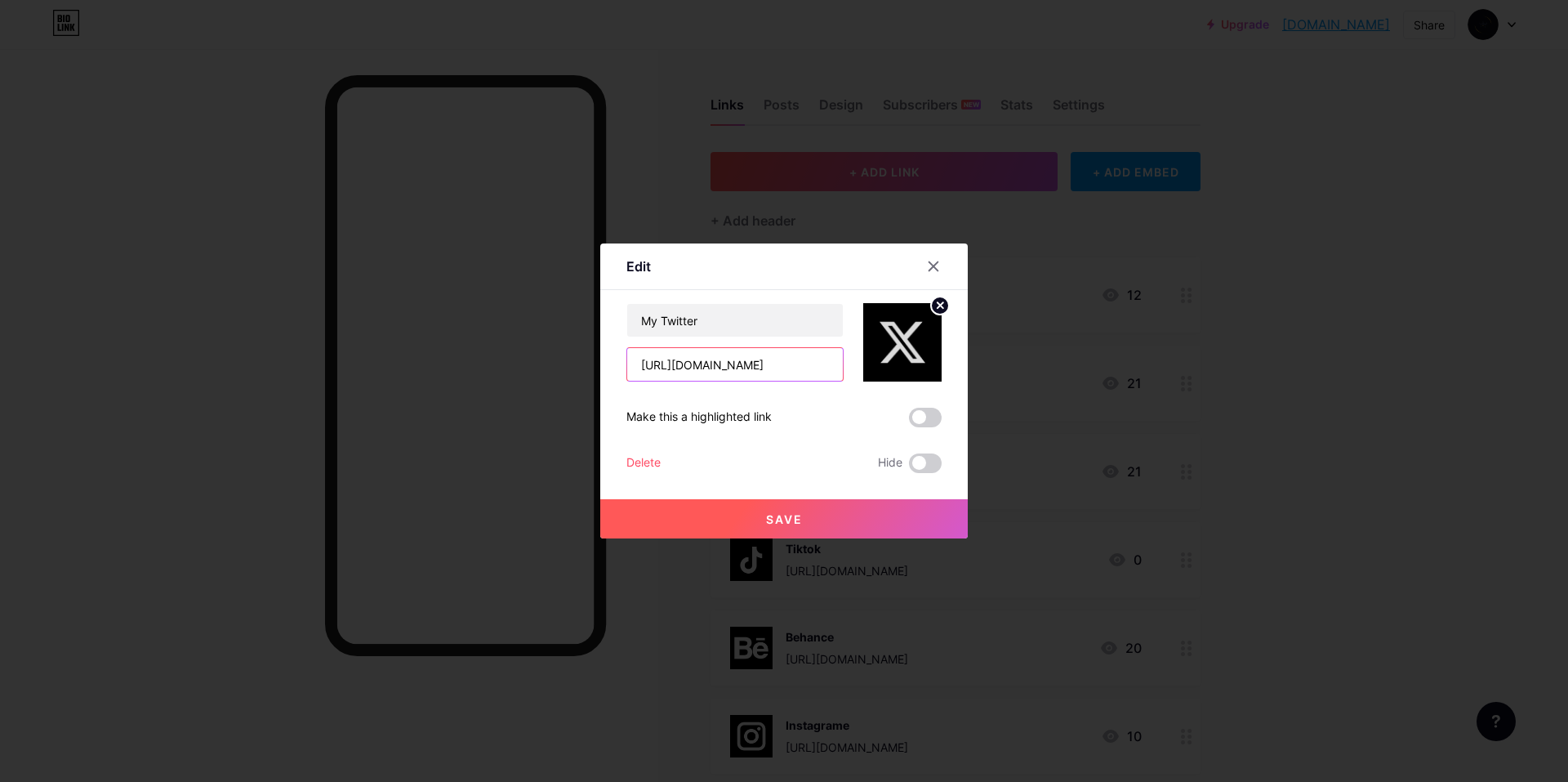
click at [781, 363] on input "[URL][DOMAIN_NAME]" at bounding box center [735, 364] width 216 height 32
paste input "7KINGS_0"
type input "[URL][DOMAIN_NAME]"
click at [748, 511] on button "Save" at bounding box center [784, 518] width 367 height 39
